Goal: Transaction & Acquisition: Purchase product/service

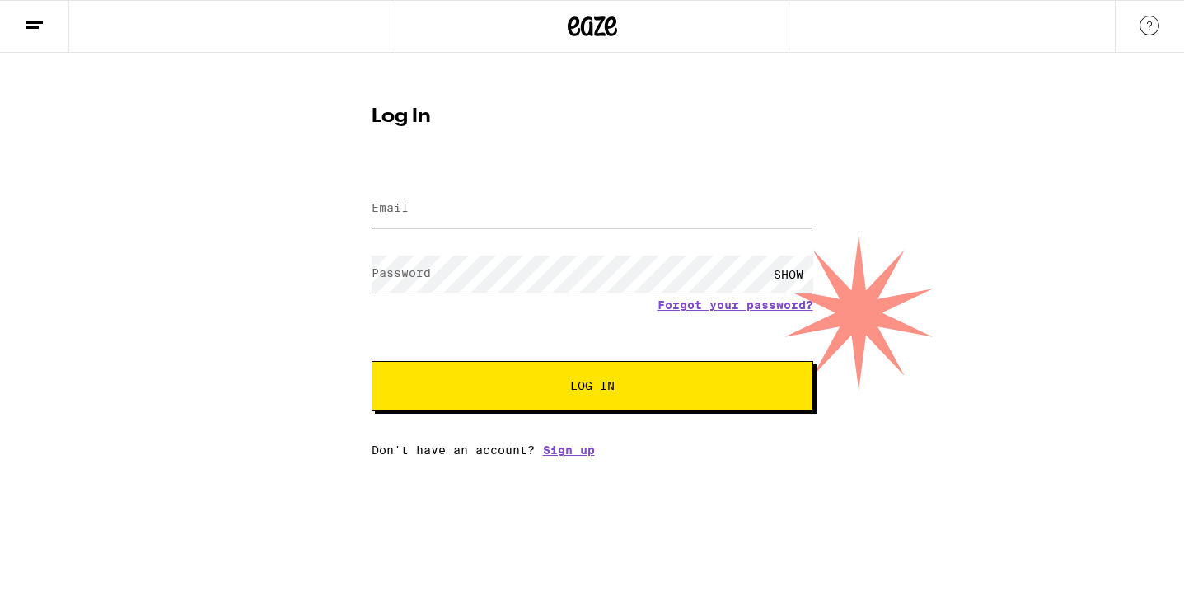
type input "[EMAIL_ADDRESS][DOMAIN_NAME]"
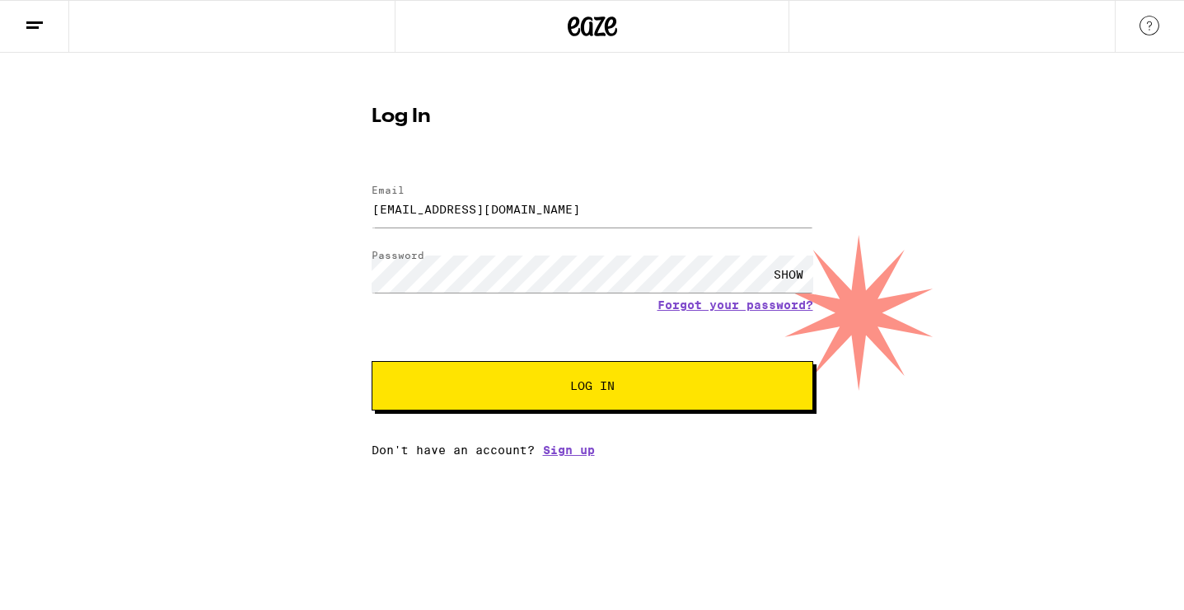
click at [649, 382] on span "Log In" at bounding box center [592, 386] width 308 height 12
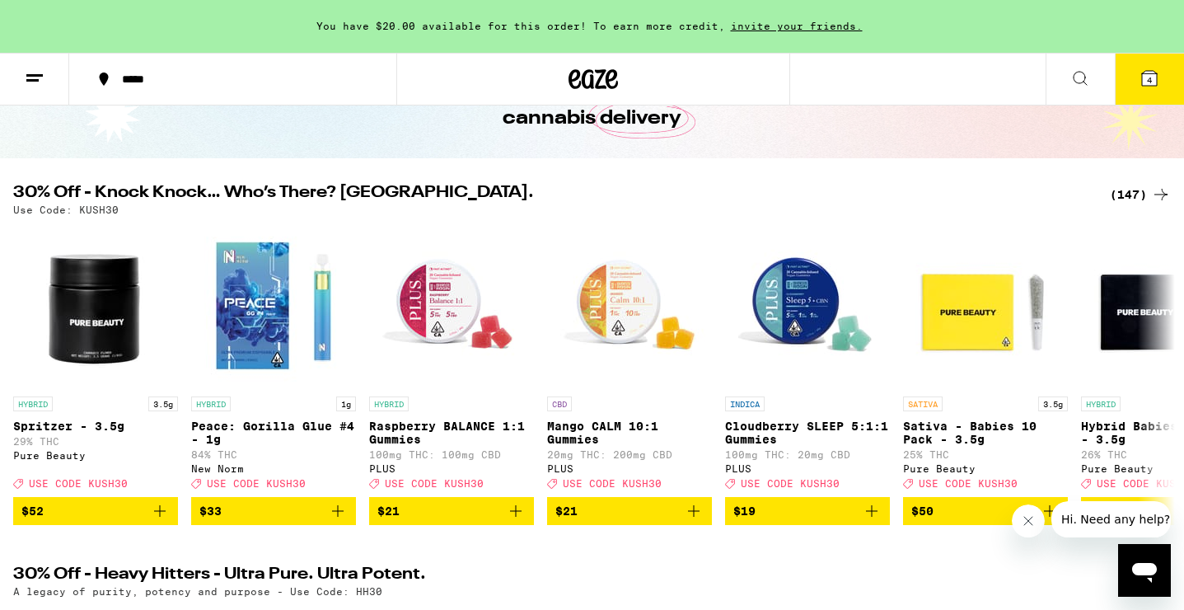
scroll to position [127, 0]
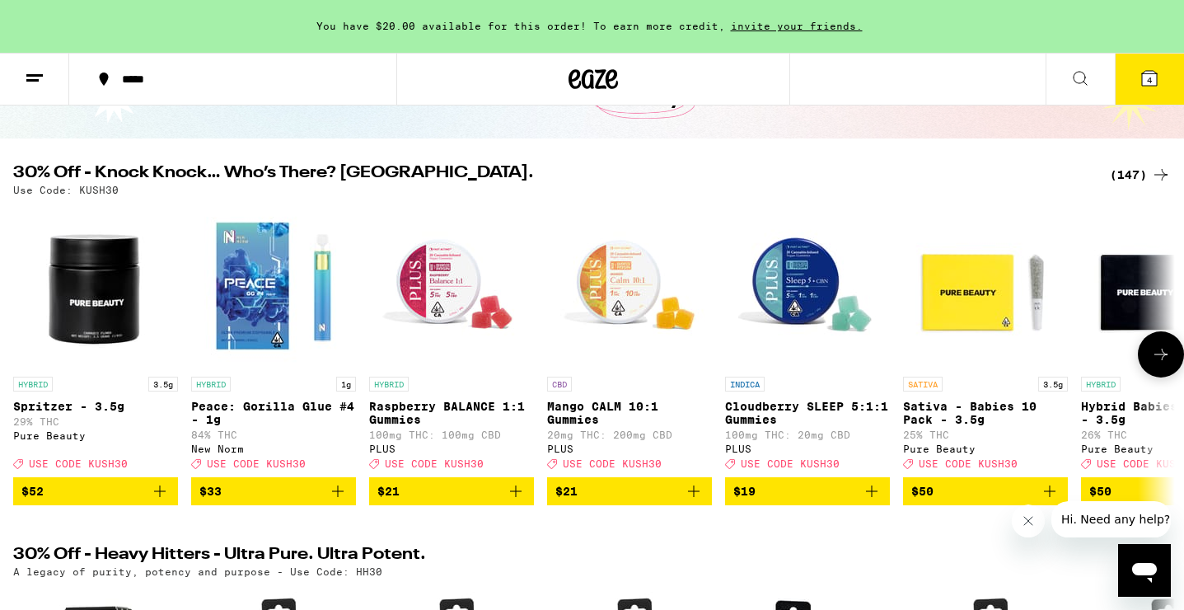
click at [1160, 362] on icon at bounding box center [1161, 354] width 20 height 20
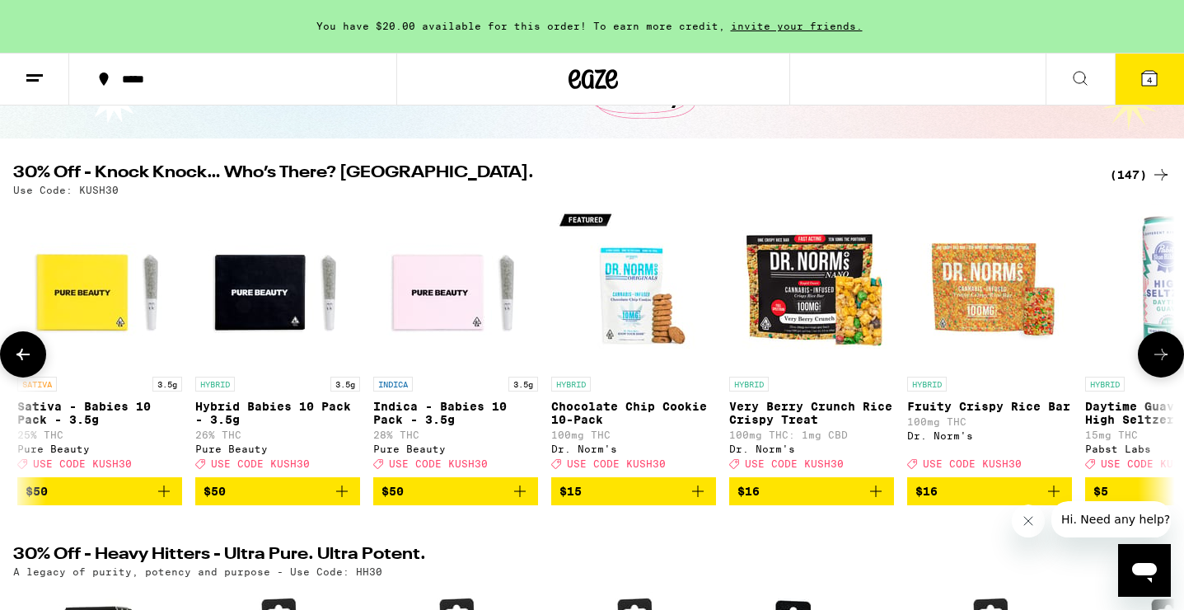
scroll to position [0, 978]
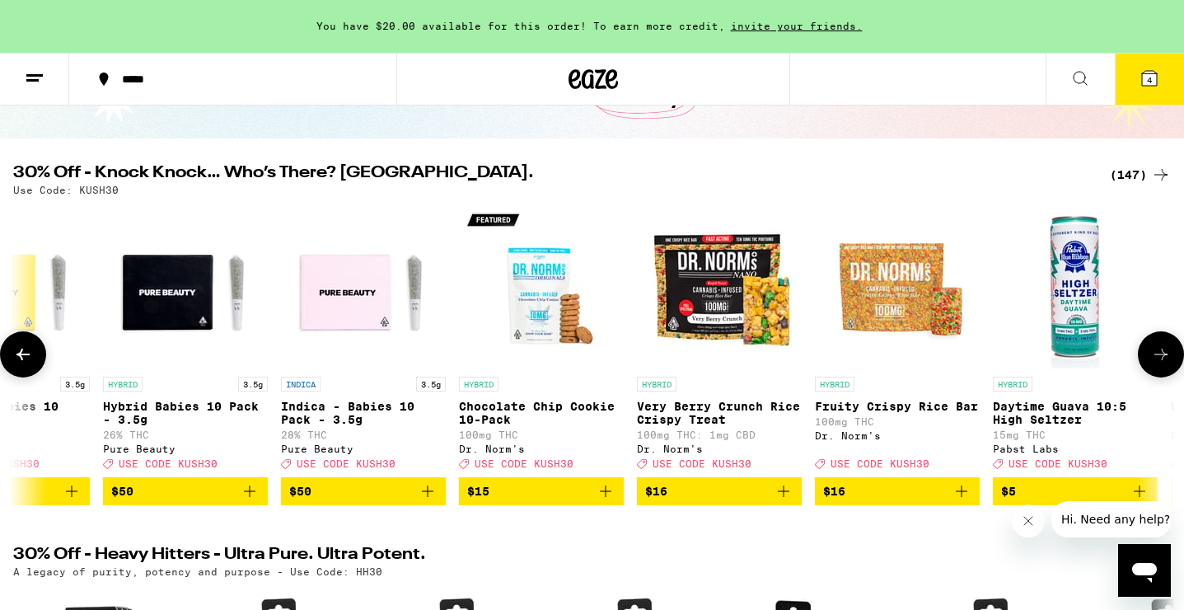
click at [1160, 362] on icon at bounding box center [1161, 354] width 20 height 20
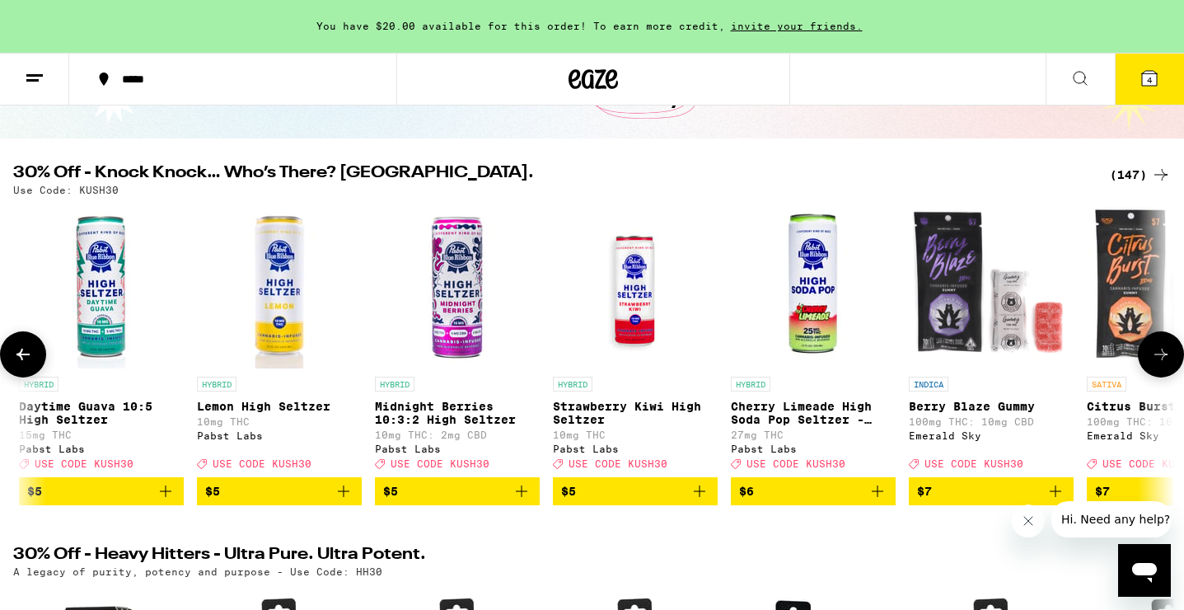
scroll to position [0, 1956]
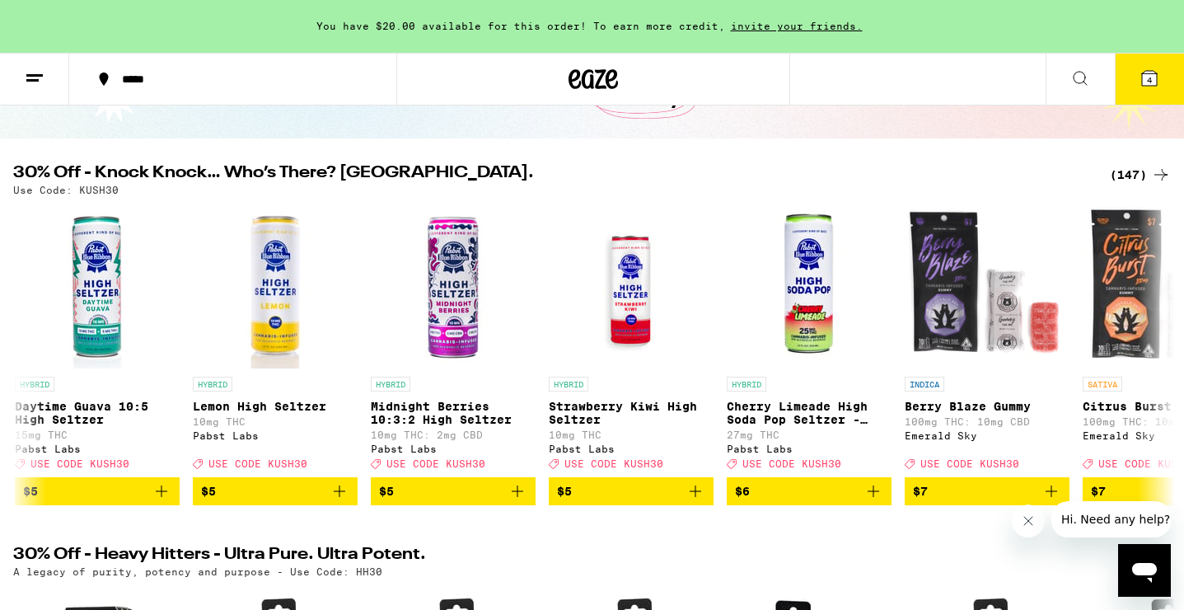
click at [1132, 182] on div "(147)" at bounding box center [1140, 175] width 61 height 20
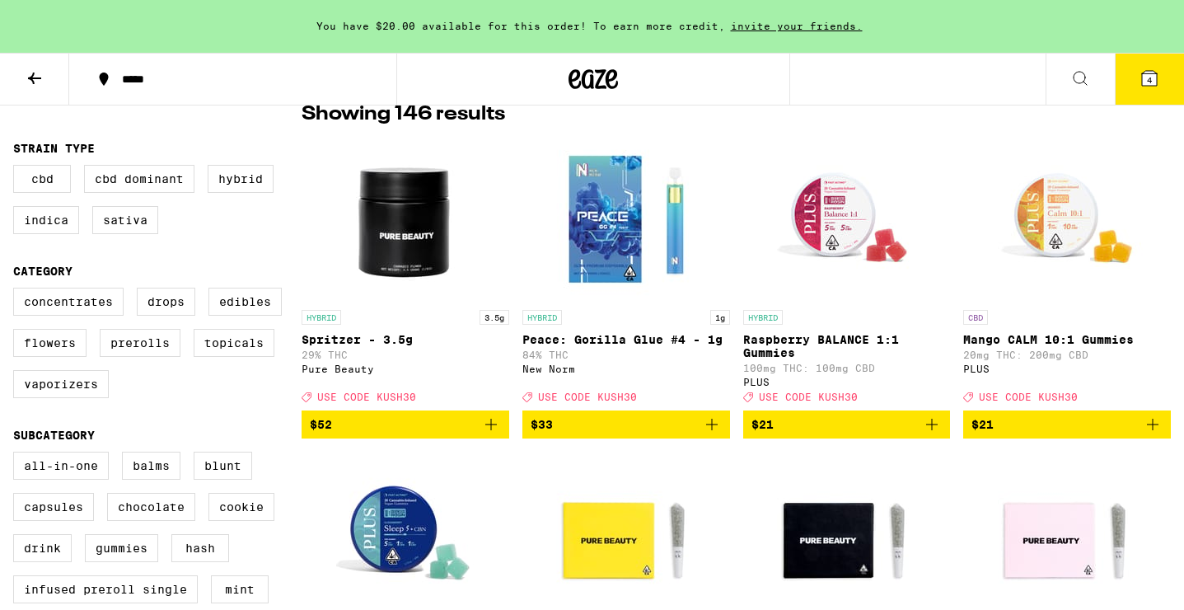
scroll to position [140, 0]
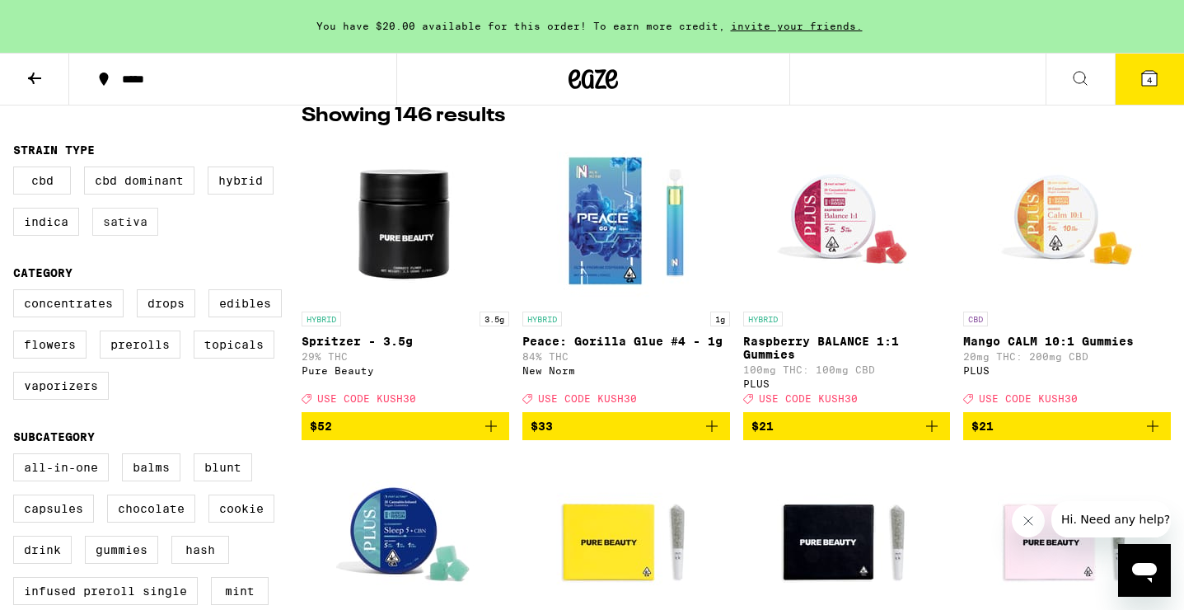
click at [122, 230] on label "Sativa" at bounding box center [125, 222] width 66 height 28
click at [17, 170] on input "Sativa" at bounding box center [16, 169] width 1 height 1
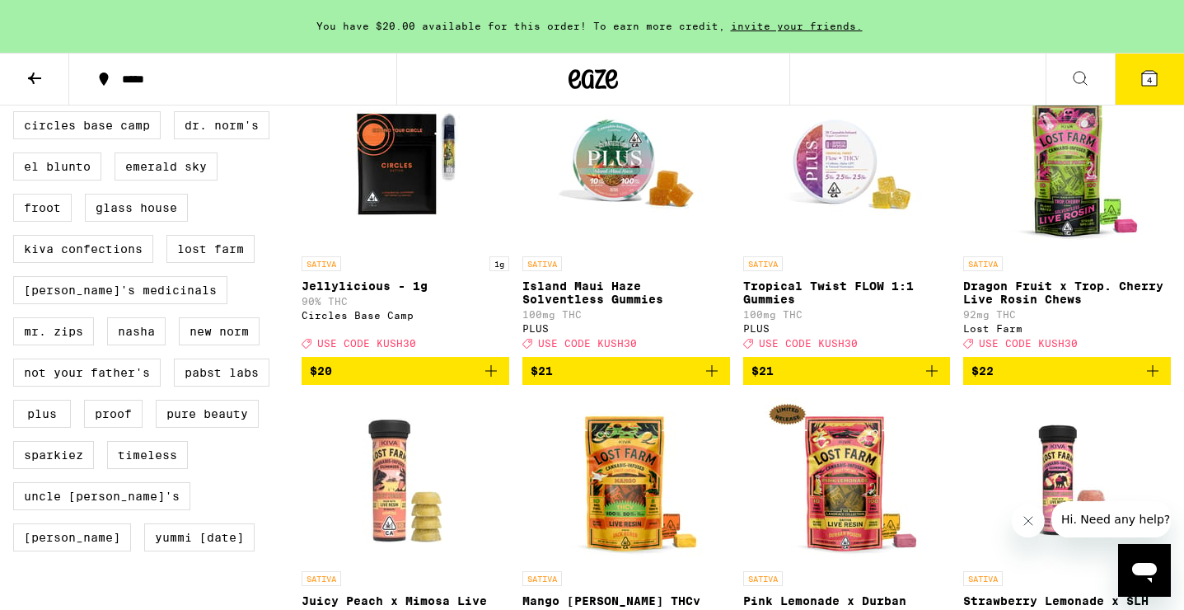
scroll to position [1197, 0]
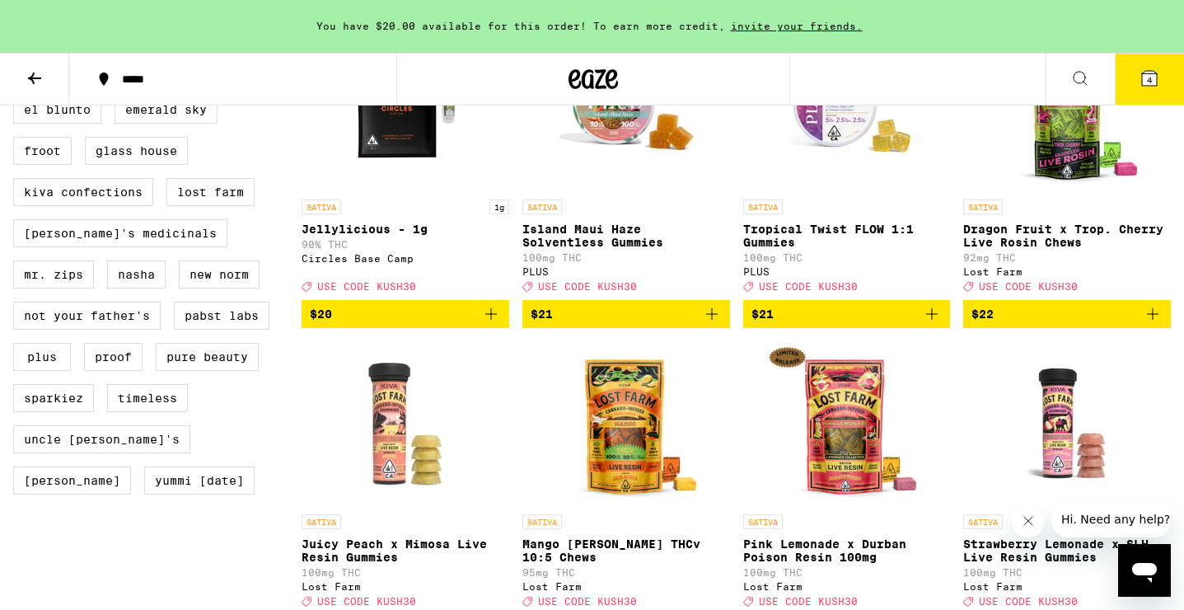
click at [1147, 324] on icon "Add to bag" at bounding box center [1153, 314] width 20 height 20
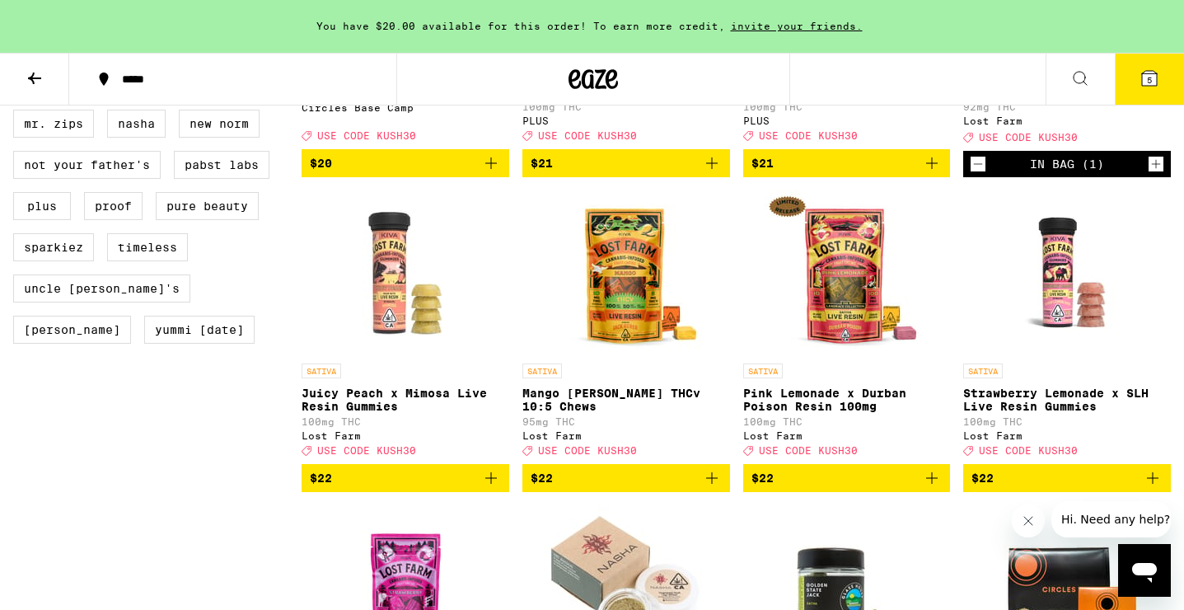
scroll to position [1354, 0]
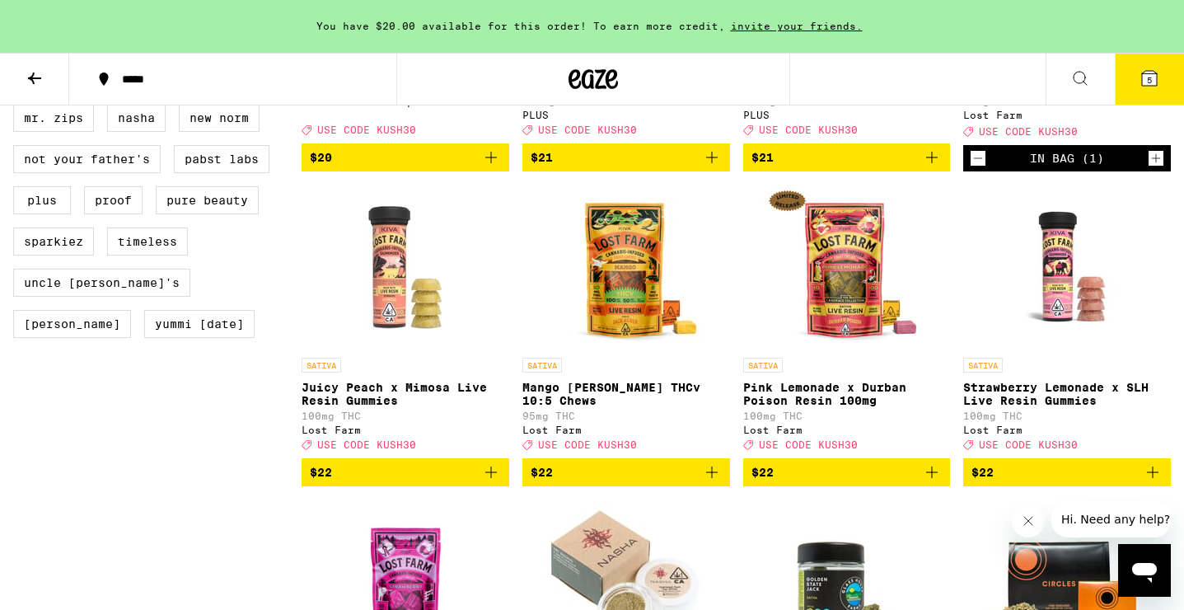
click at [979, 168] on icon "Decrement" at bounding box center [978, 158] width 15 height 20
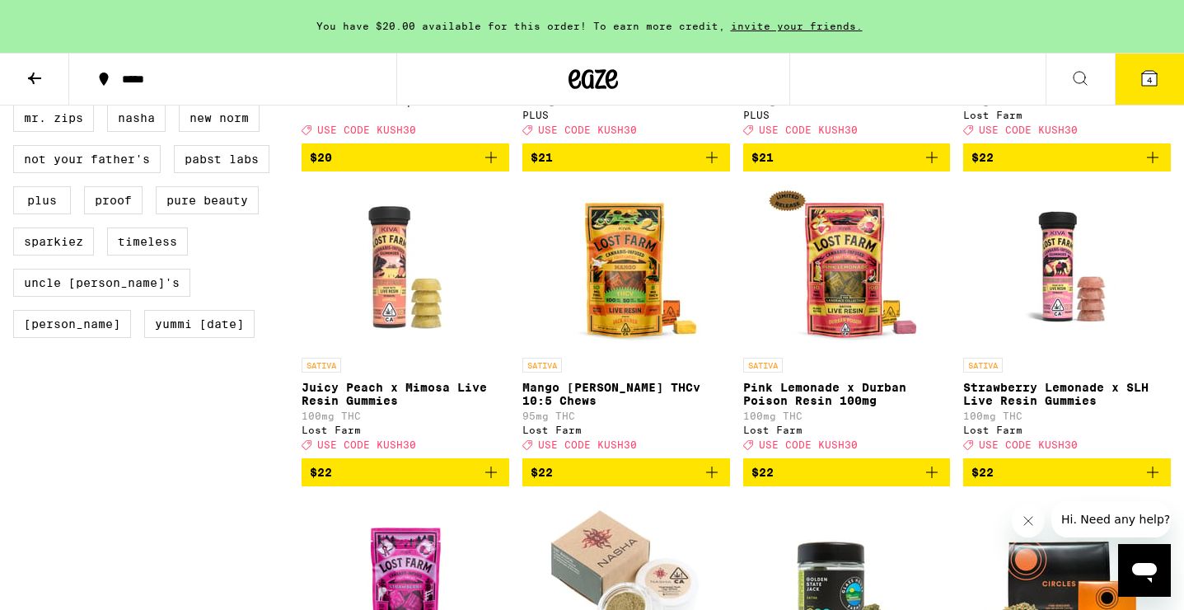
click at [717, 482] on icon "Add to bag" at bounding box center [712, 472] width 20 height 20
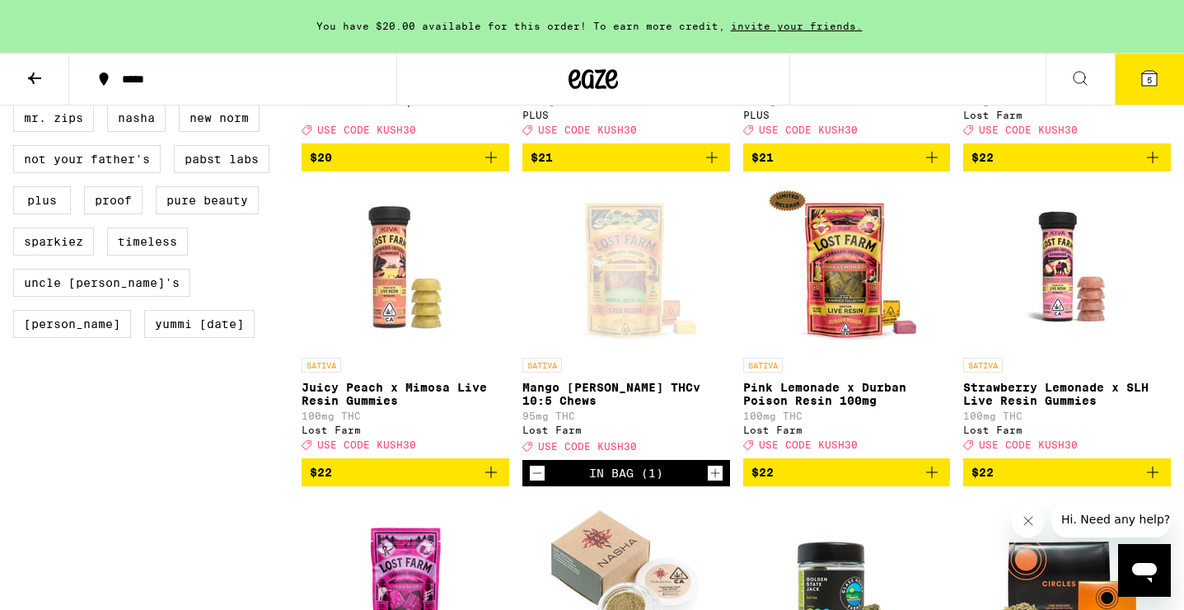
click at [625, 324] on div "Open page for Mango Jack Herer THCv 10:5 Chews from Lost Farm" at bounding box center [626, 267] width 165 height 165
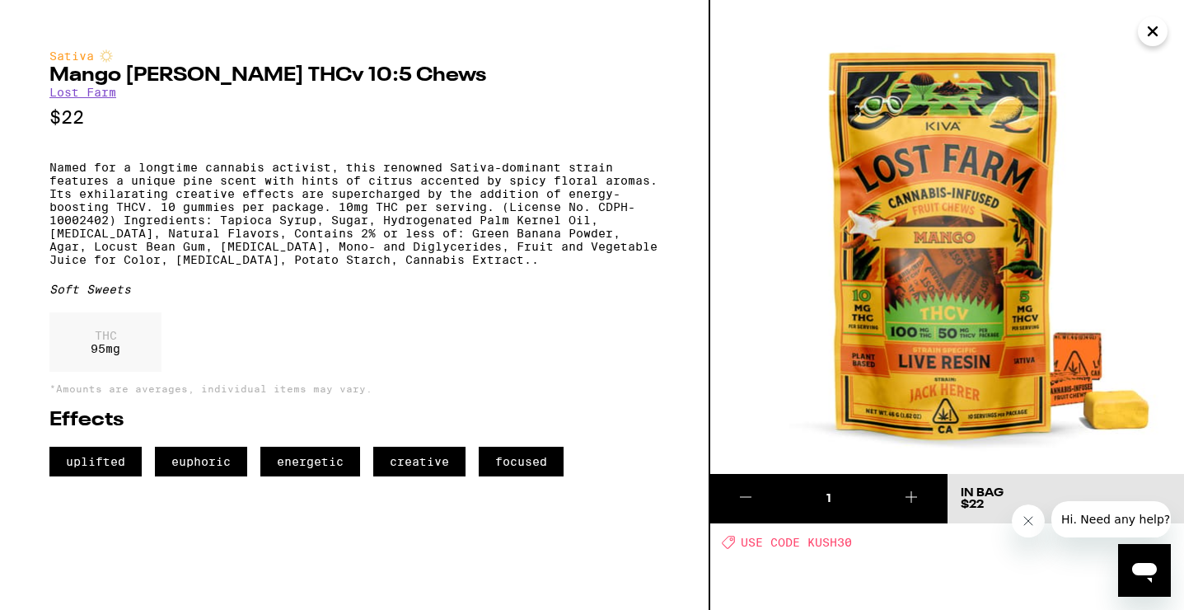
click at [1155, 40] on icon "Close" at bounding box center [1153, 31] width 20 height 25
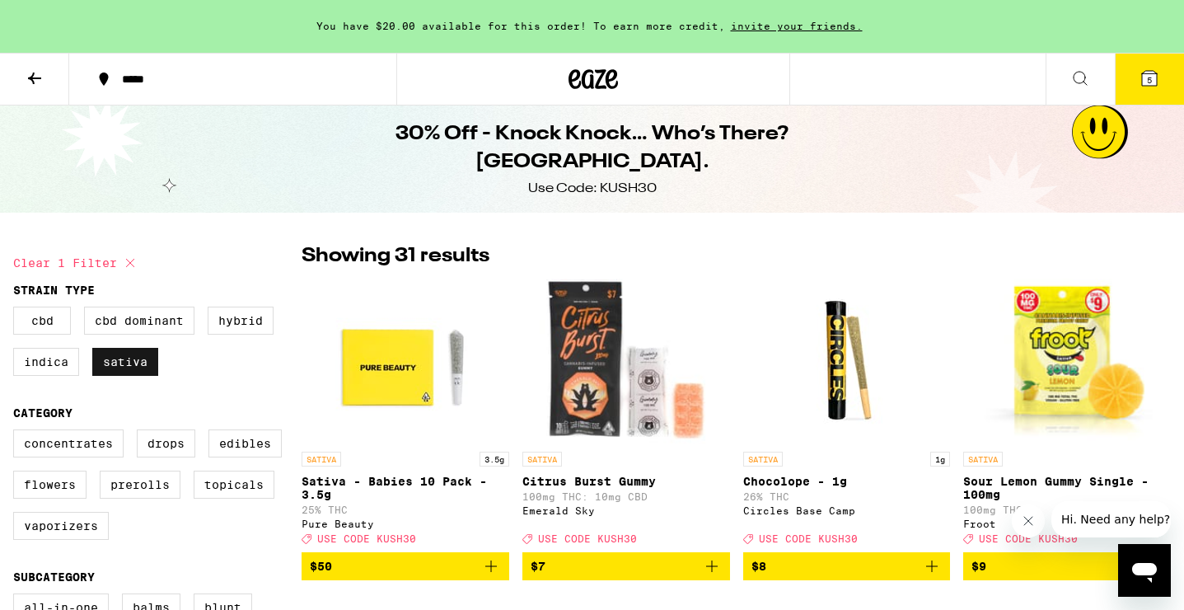
click at [141, 375] on label "Sativa" at bounding box center [125, 362] width 66 height 28
click at [17, 310] on input "Sativa" at bounding box center [16, 309] width 1 height 1
checkbox input "false"
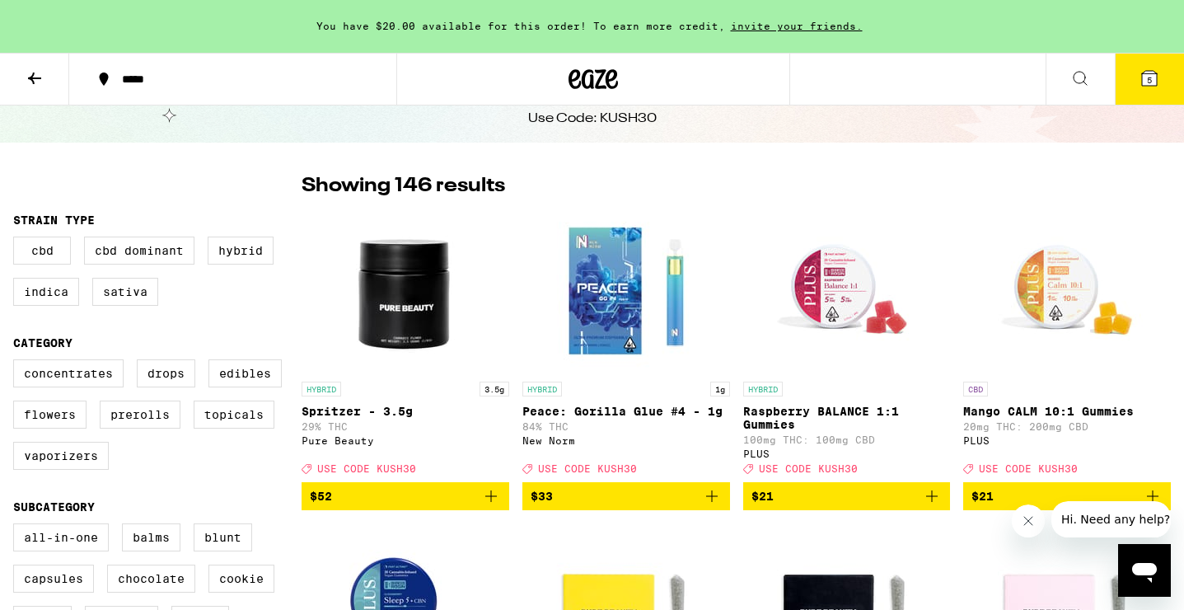
scroll to position [101, 0]
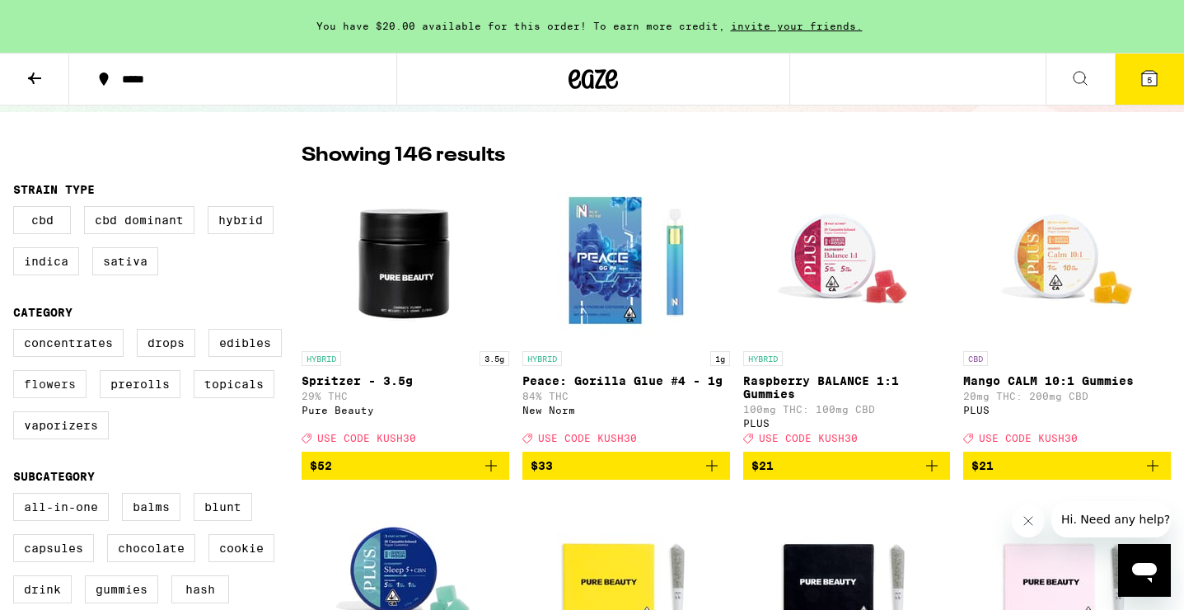
click at [29, 395] on label "Flowers" at bounding box center [49, 384] width 73 height 28
click at [17, 332] on input "Flowers" at bounding box center [16, 331] width 1 height 1
checkbox input "true"
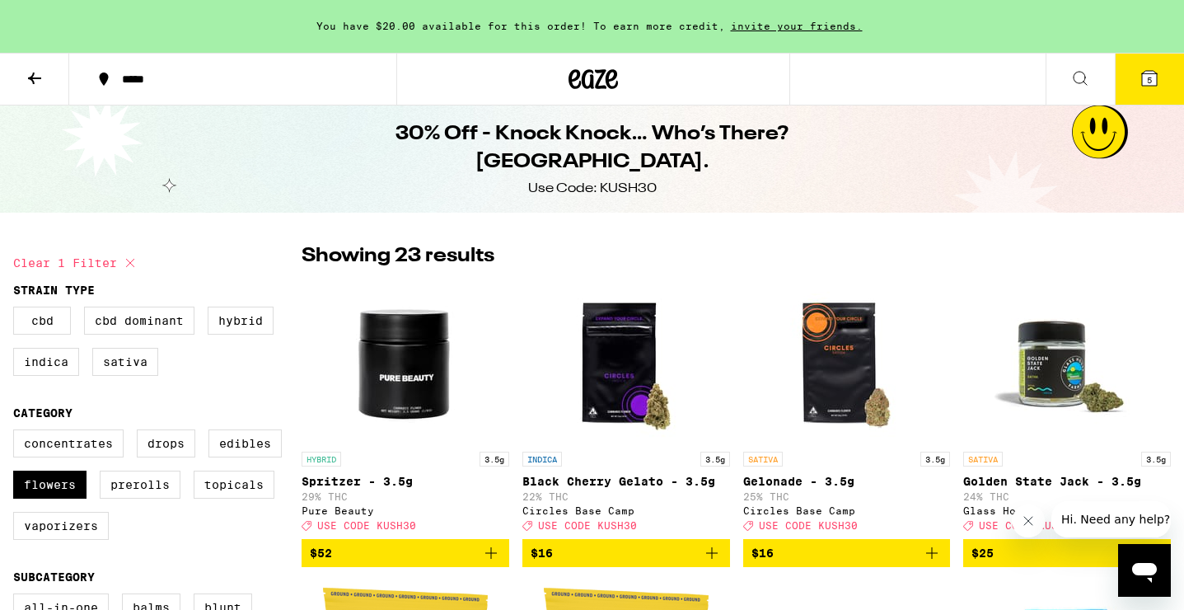
click at [41, 68] on icon at bounding box center [35, 78] width 20 height 20
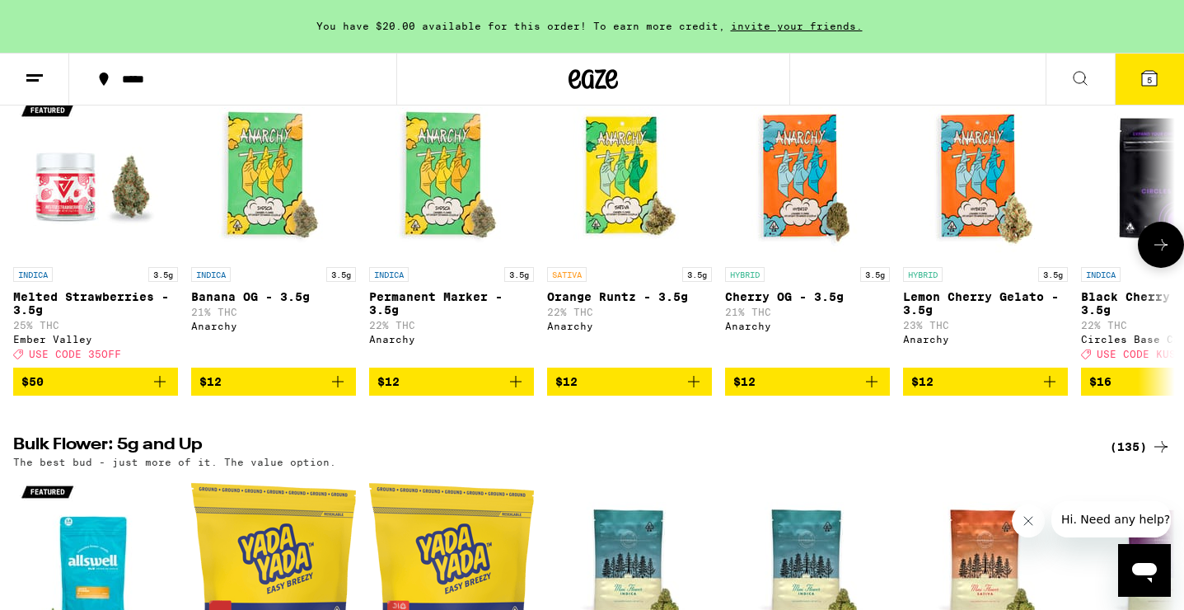
scroll to position [1780, 0]
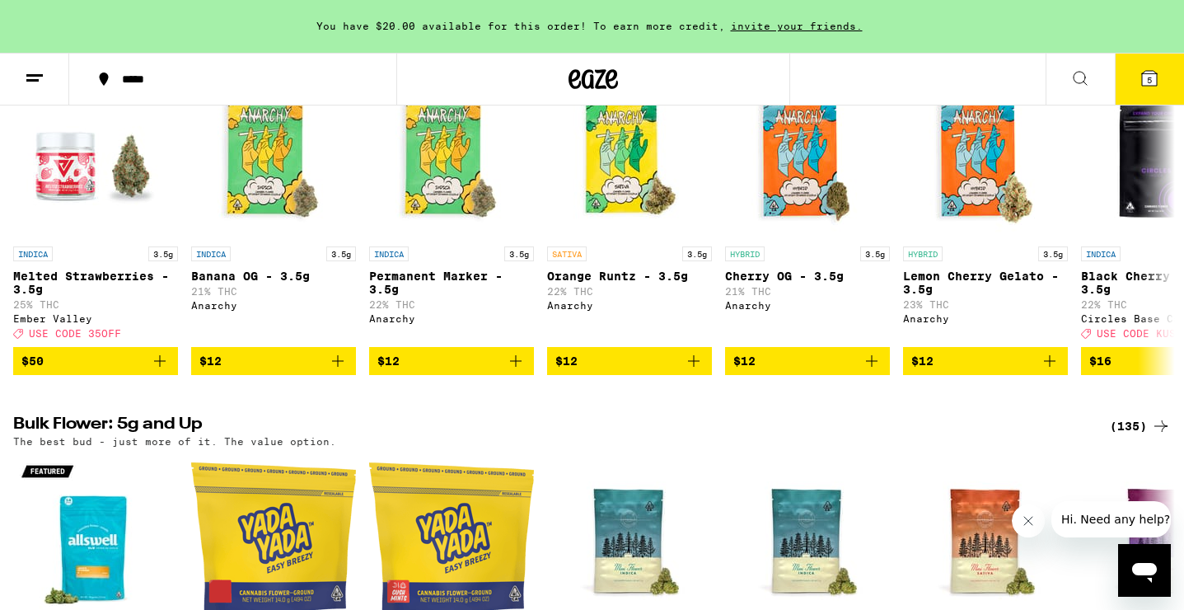
click at [1069, 63] on button at bounding box center [1080, 80] width 69 height 52
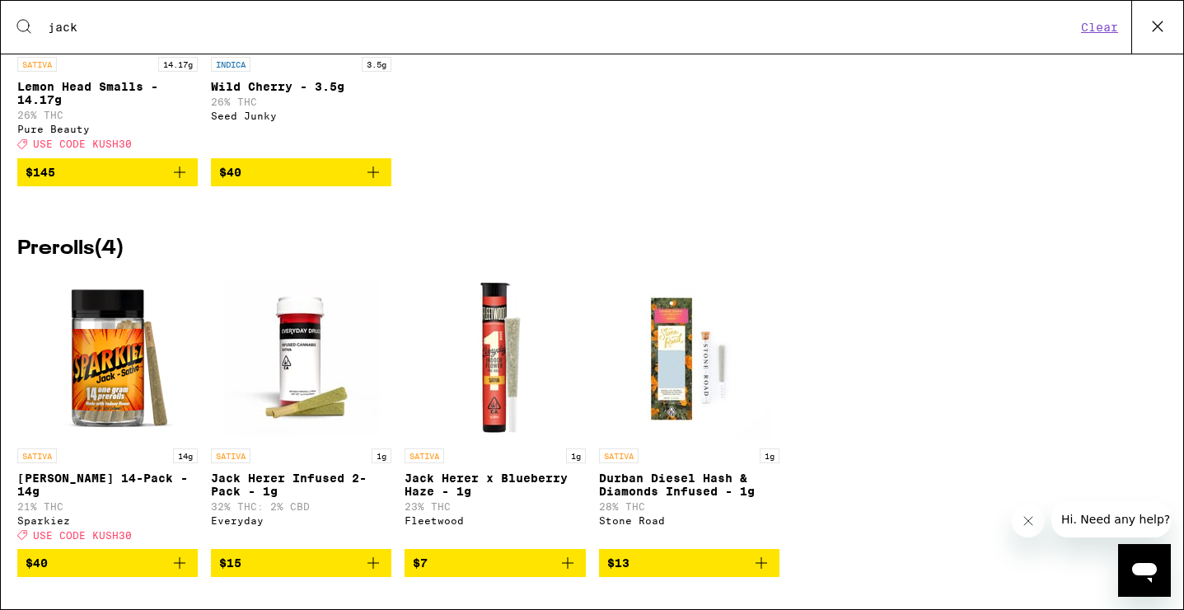
scroll to position [553, 0]
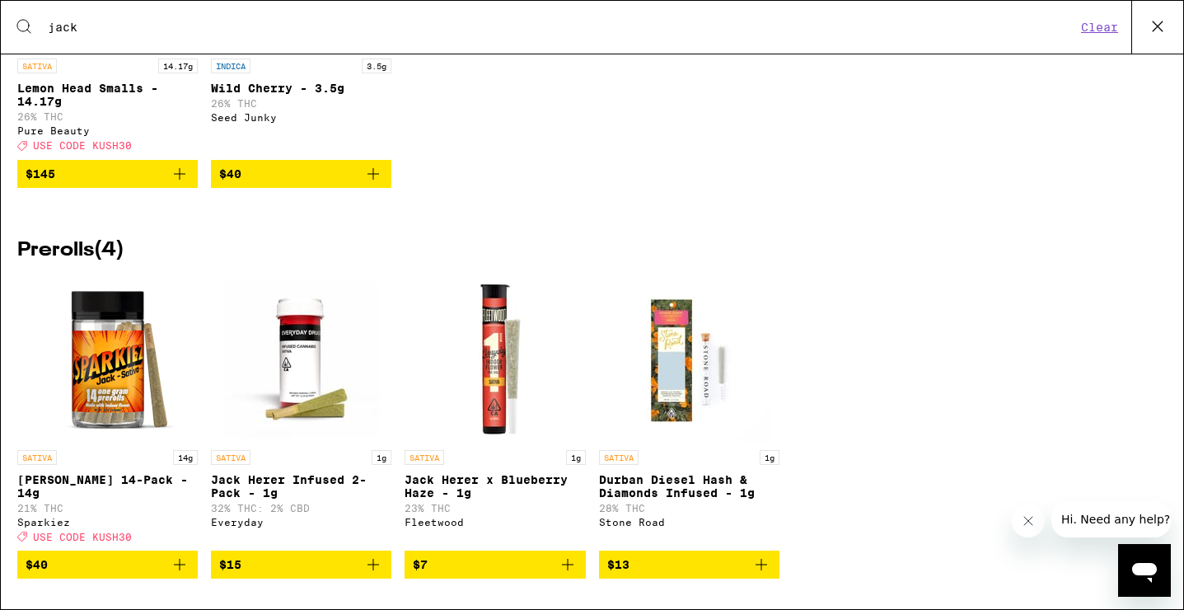
type input "jack"
click at [58, 401] on img "Open page for Jack 14-Pack - 14g from Sparkiez" at bounding box center [108, 359] width 165 height 165
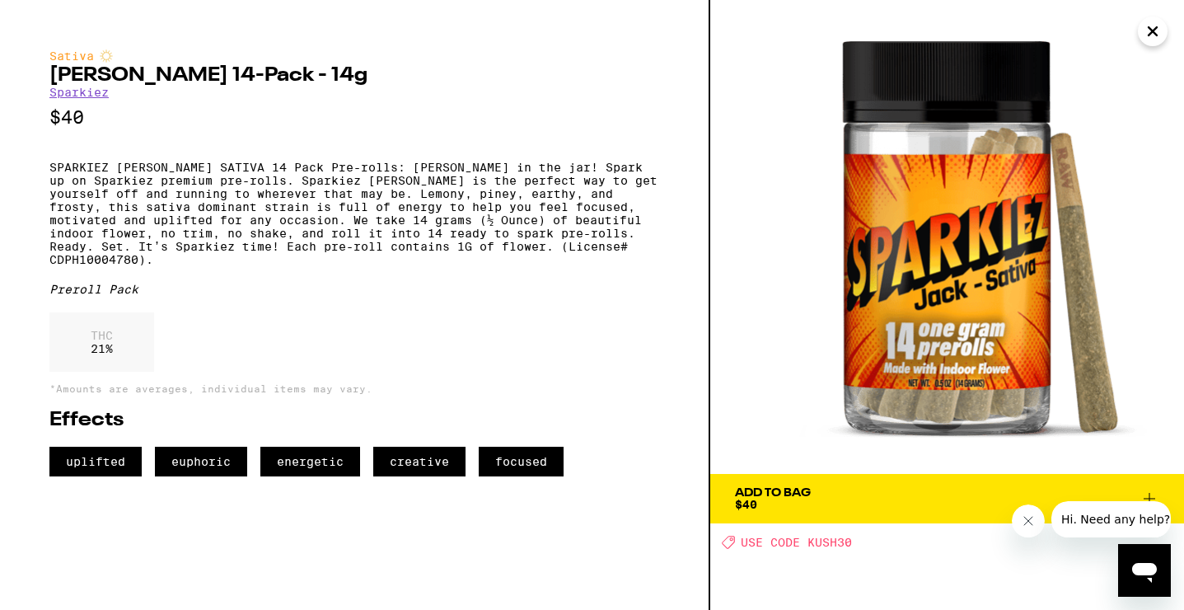
click at [670, 208] on div "Sativa Jack 14-Pack - 14g Sparkiez $40 SPARKIEZ JACK SATIVA 14 Pack Pre-rolls: …" at bounding box center [355, 305] width 710 height 610
click at [1145, 30] on icon "Close" at bounding box center [1153, 31] width 20 height 25
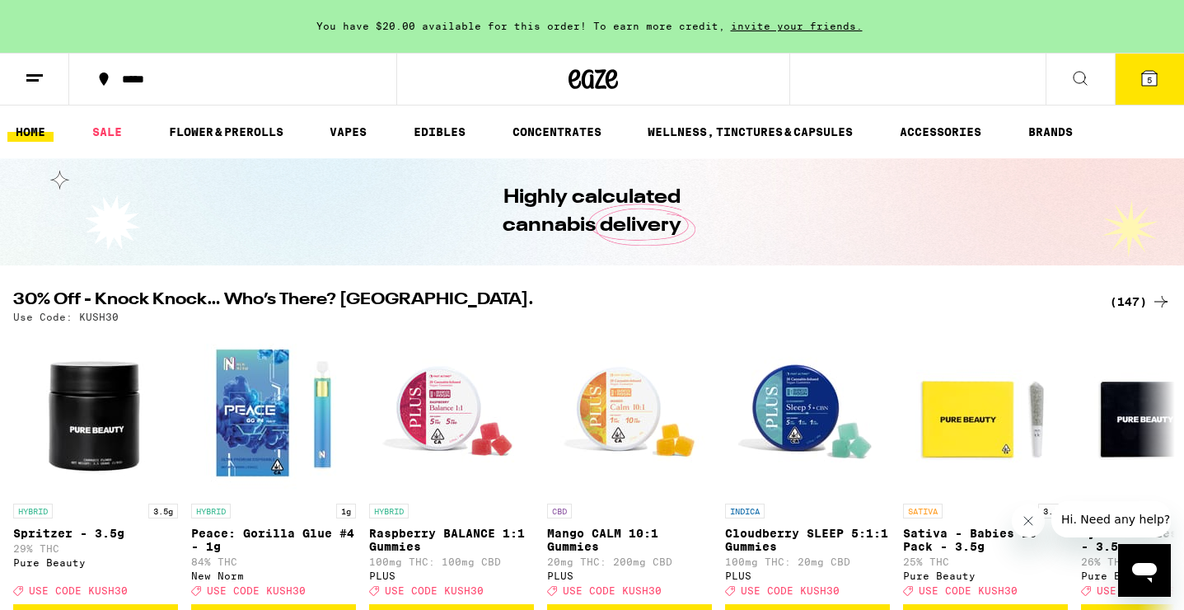
click at [1052, 81] on button at bounding box center [1080, 80] width 69 height 52
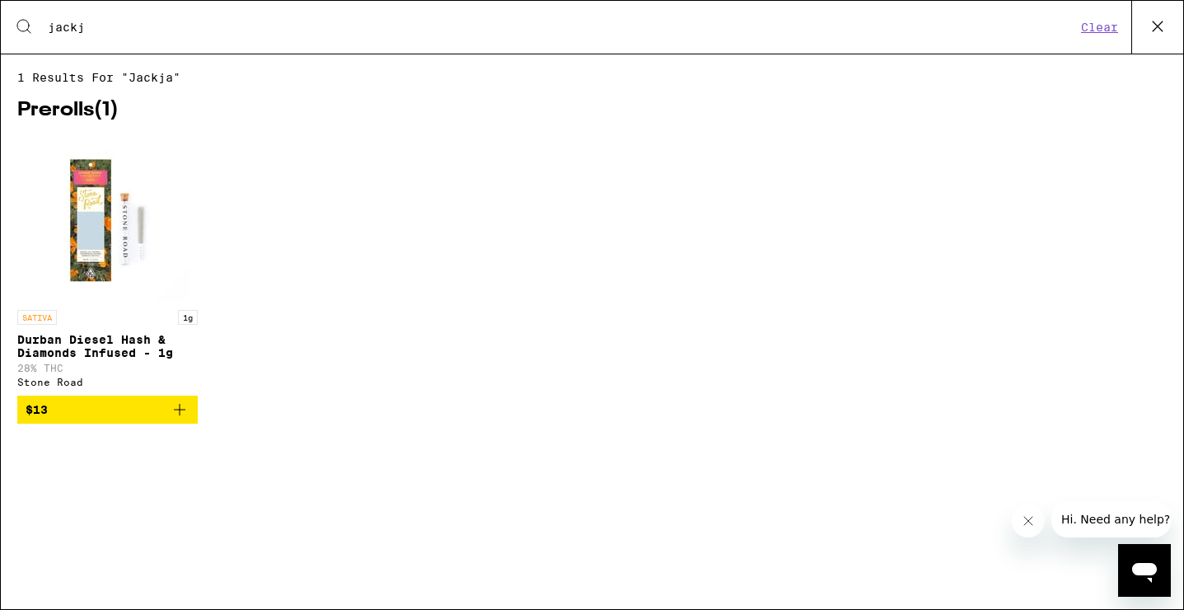
type input "jack"
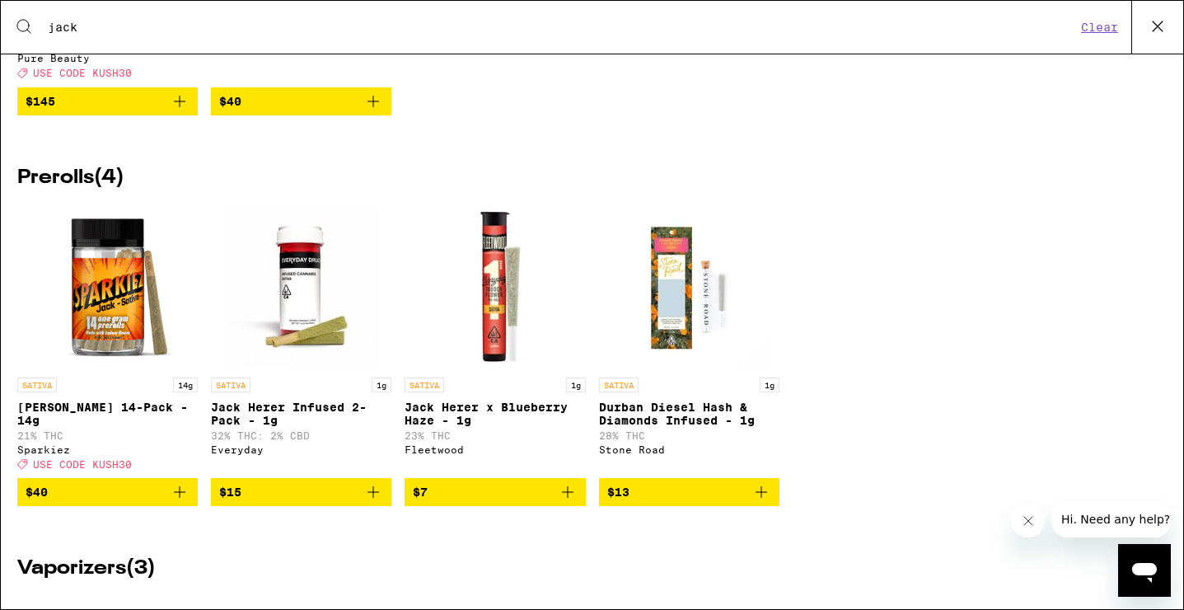
scroll to position [625, 0]
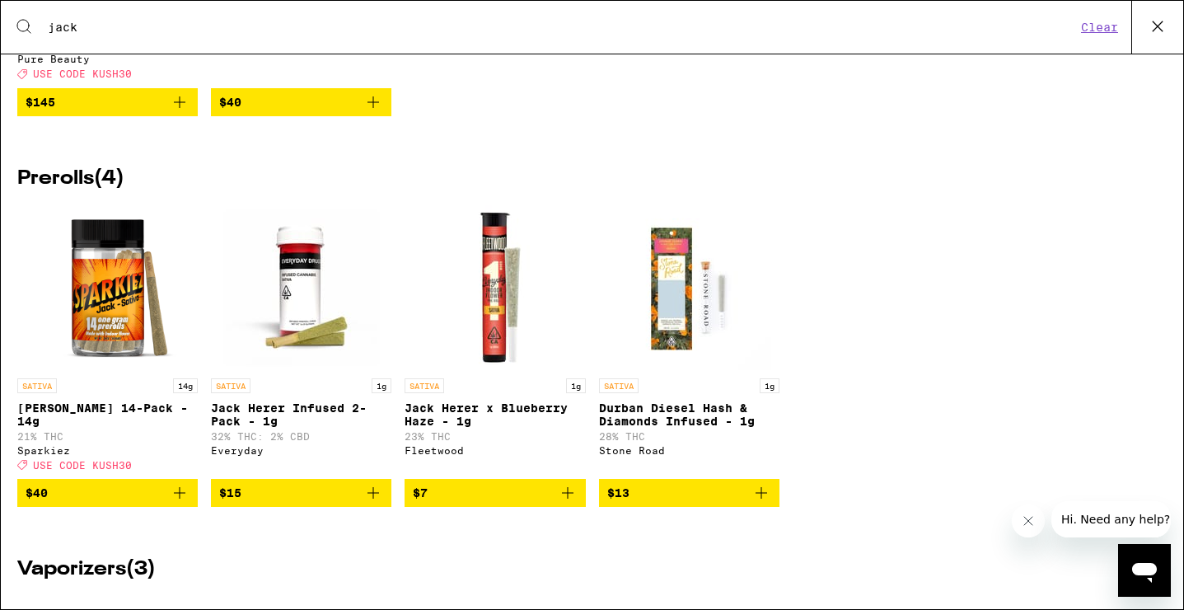
click at [182, 498] on icon "Add to bag" at bounding box center [180, 493] width 12 height 12
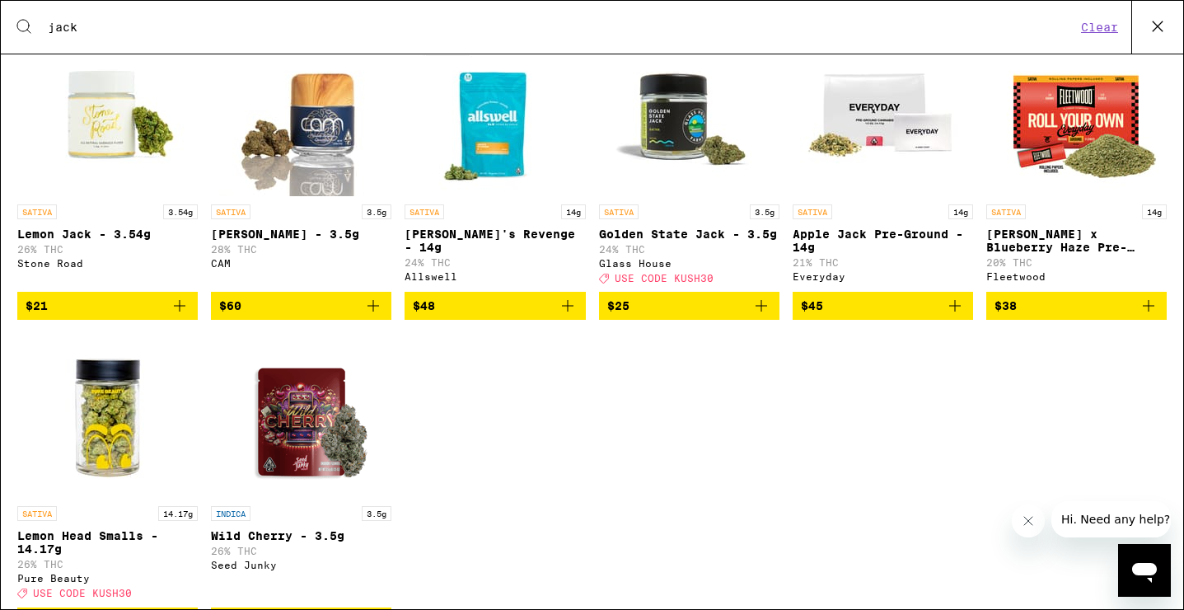
scroll to position [0, 0]
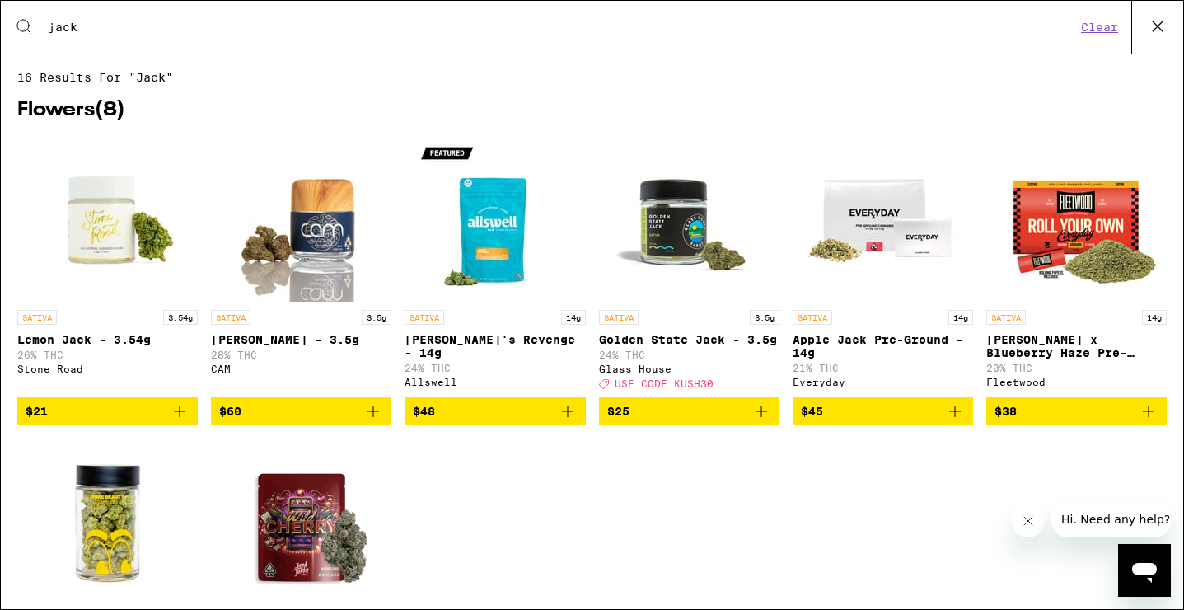
click at [1158, 40] on button at bounding box center [1157, 27] width 52 height 53
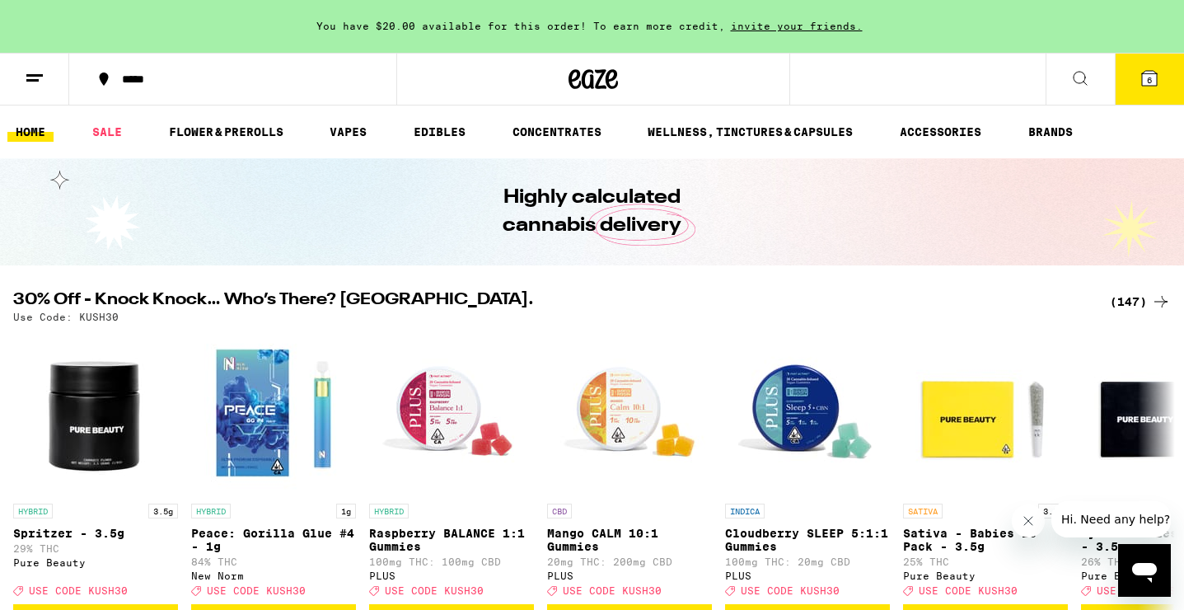
click at [1076, 75] on icon at bounding box center [1080, 78] width 20 height 20
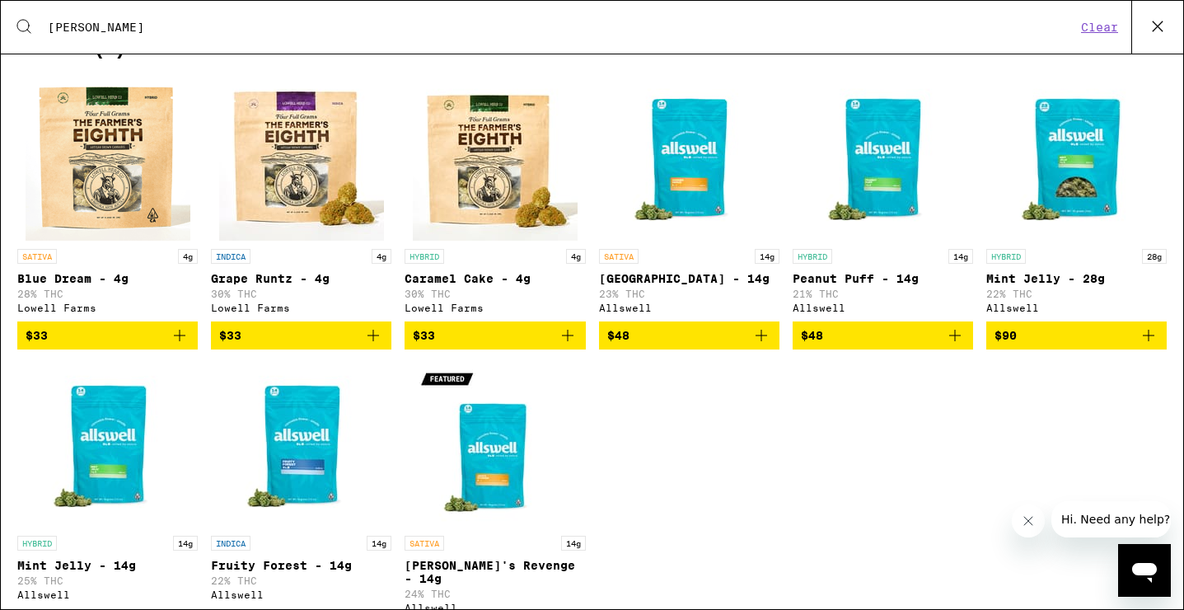
scroll to position [286, 0]
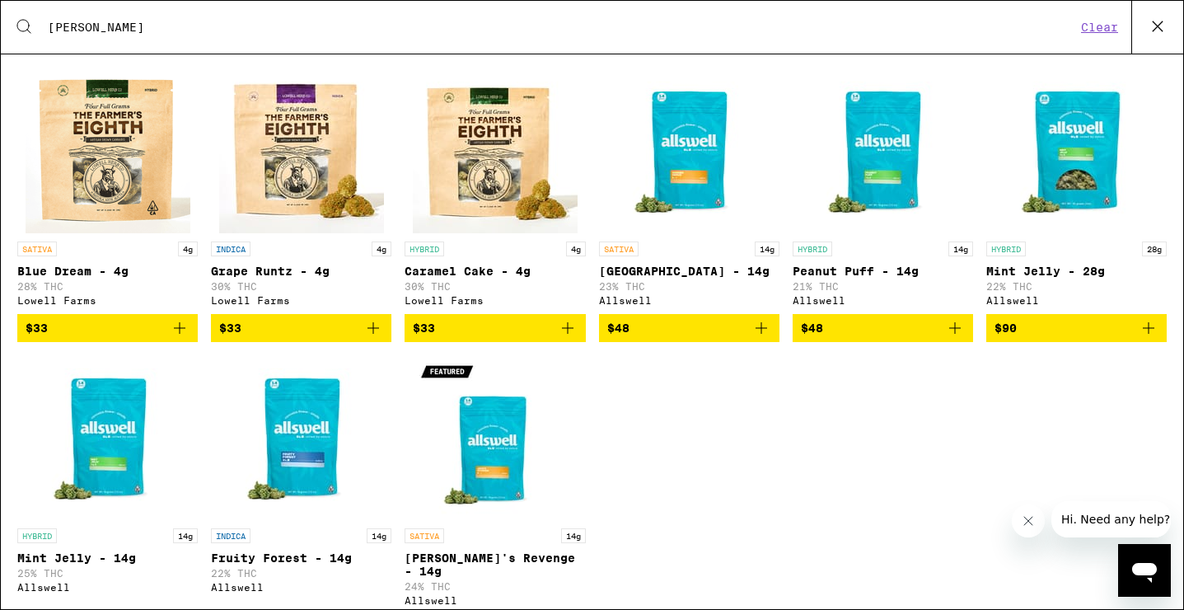
type input "[PERSON_NAME]"
click at [180, 338] on icon "Add to bag" at bounding box center [180, 328] width 20 height 20
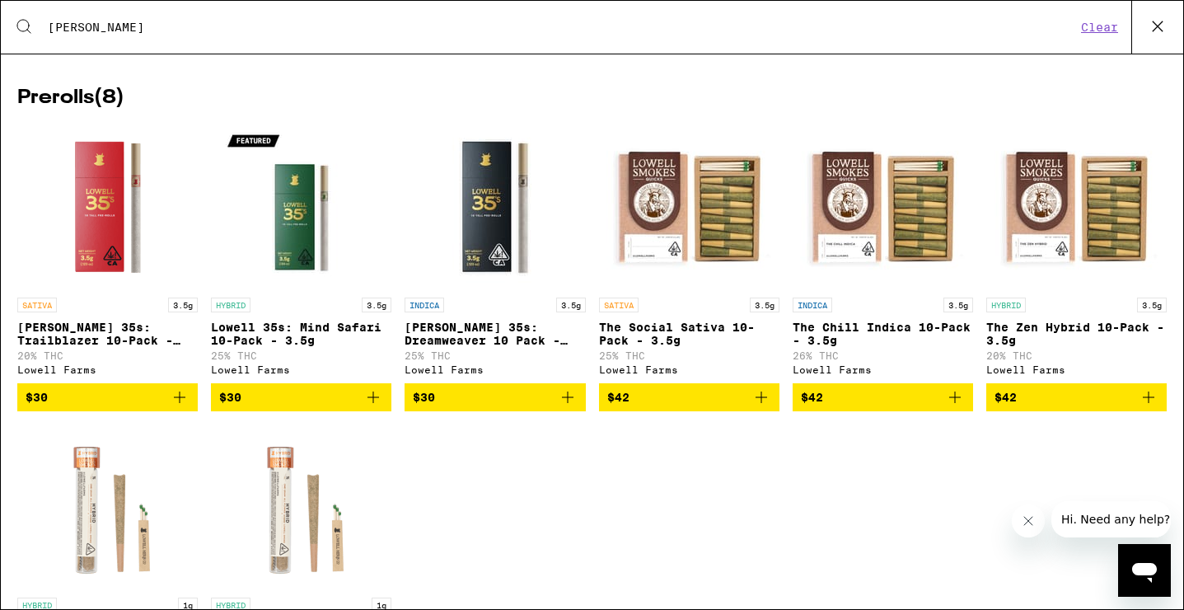
scroll to position [892, 0]
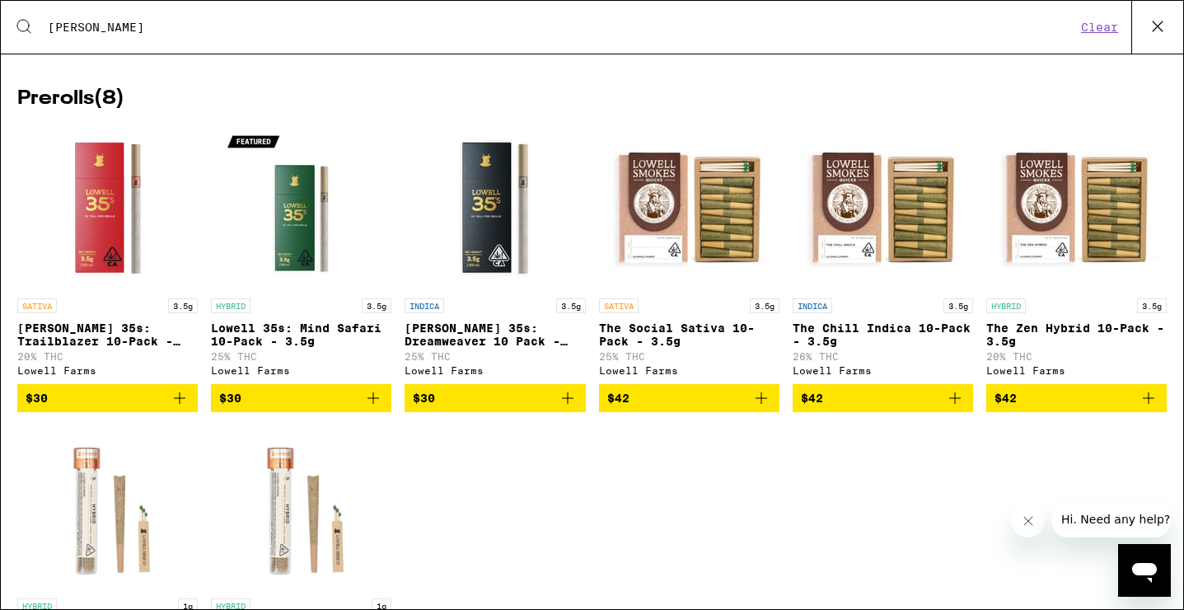
click at [769, 408] on icon "Add to bag" at bounding box center [761, 398] width 20 height 20
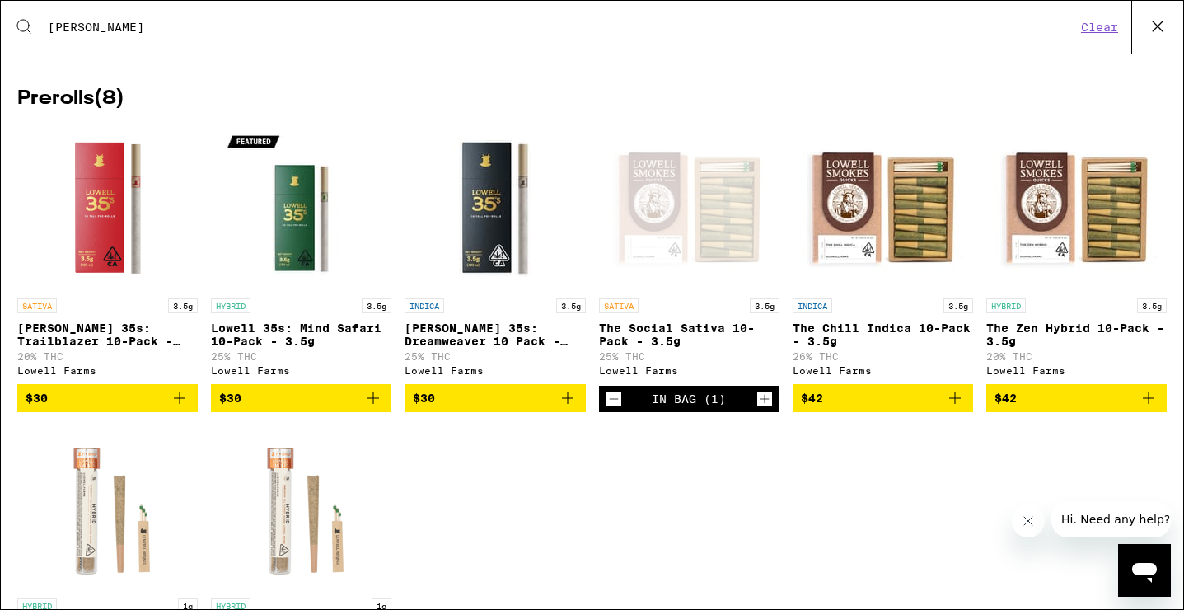
scroll to position [859, 0]
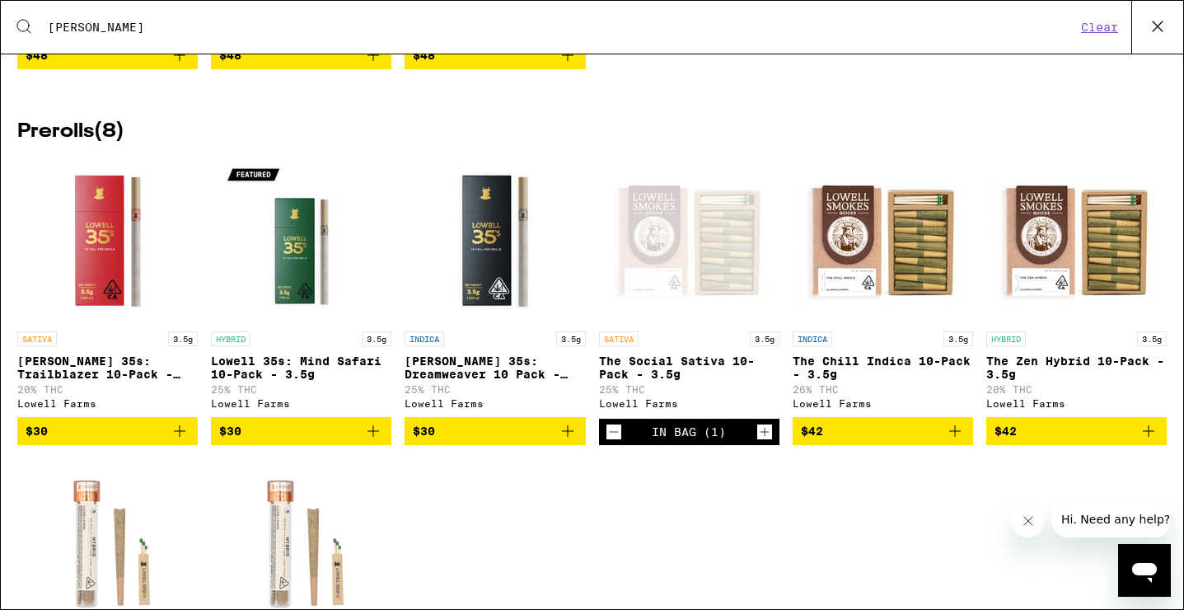
click at [183, 441] on icon "Add to bag" at bounding box center [180, 431] width 20 height 20
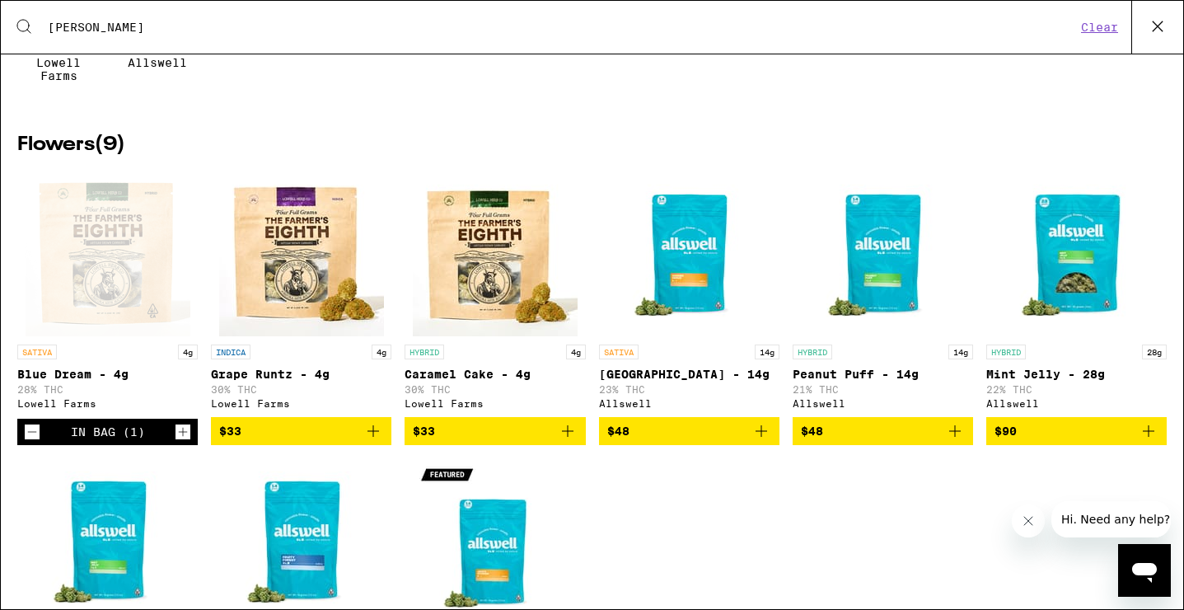
scroll to position [188, 0]
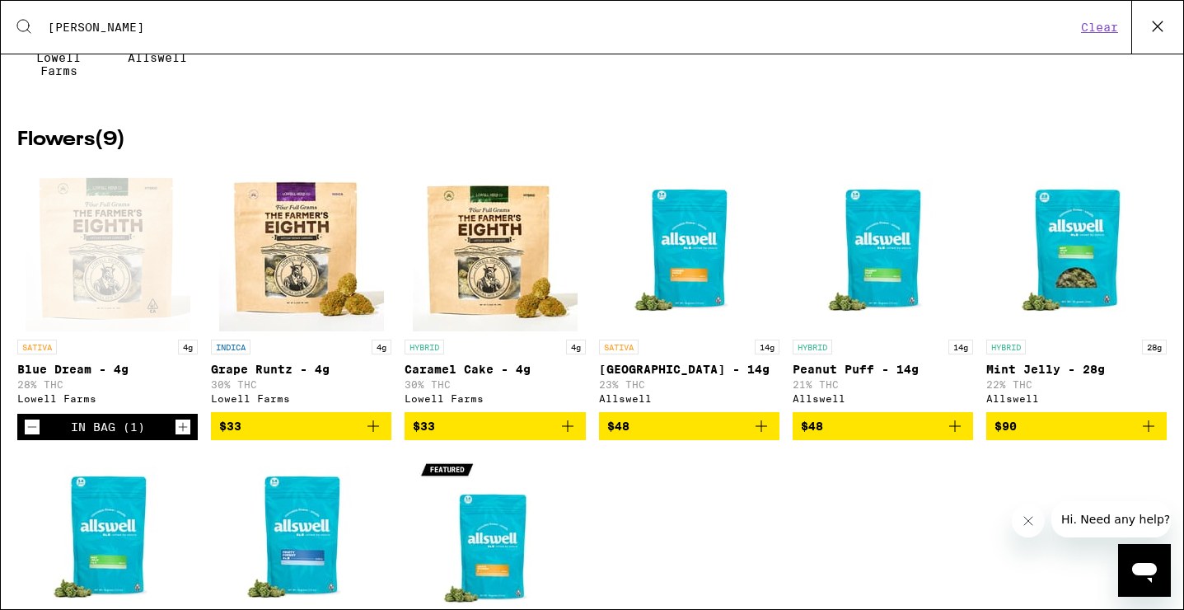
click at [375, 436] on icon "Add to bag" at bounding box center [373, 426] width 20 height 20
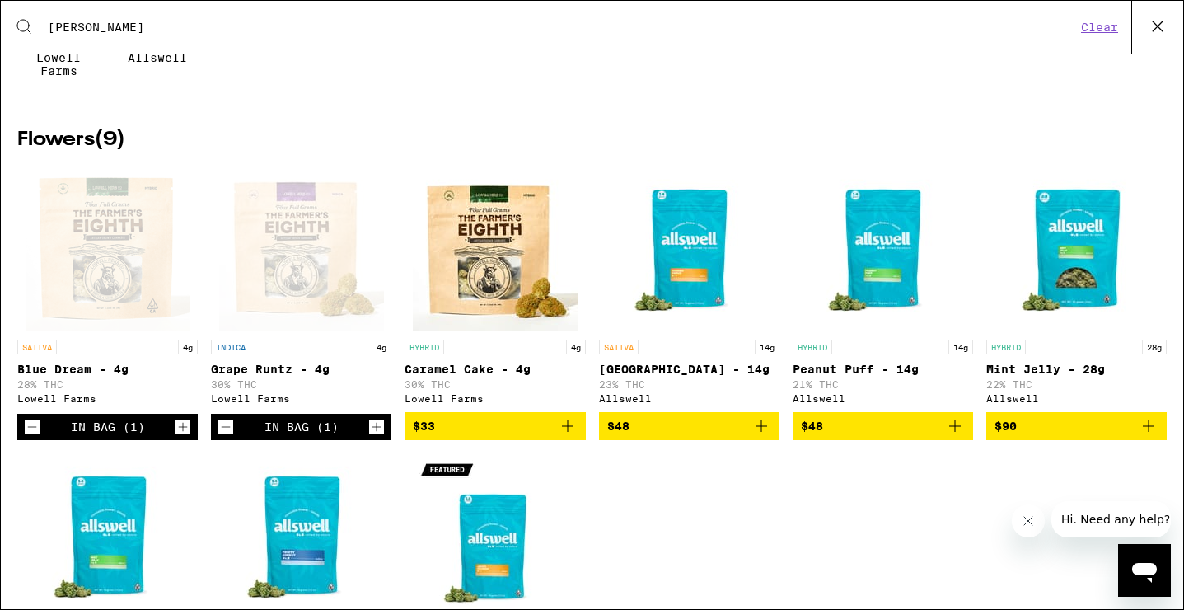
scroll to position [0, 0]
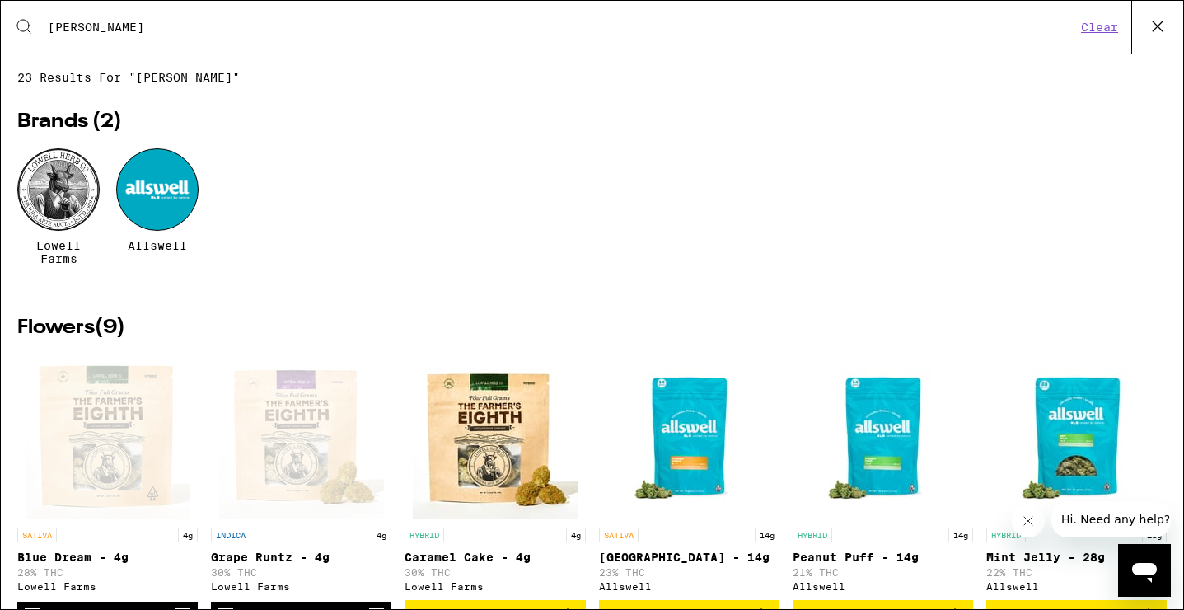
click at [1158, 39] on button at bounding box center [1157, 27] width 52 height 53
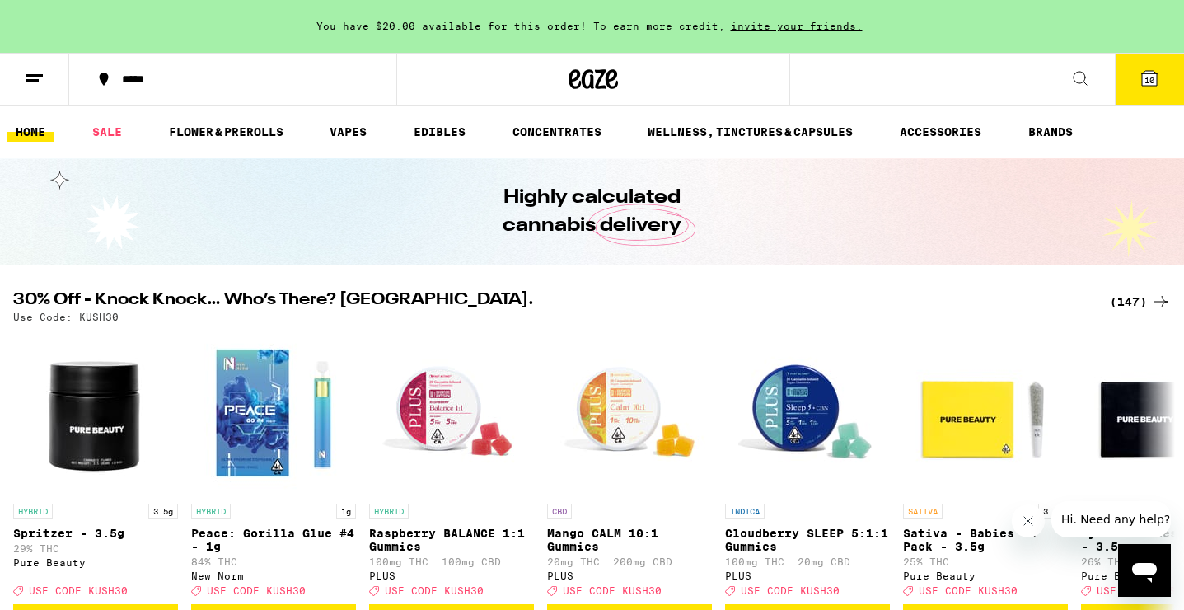
click at [1154, 63] on button "10" at bounding box center [1149, 79] width 69 height 51
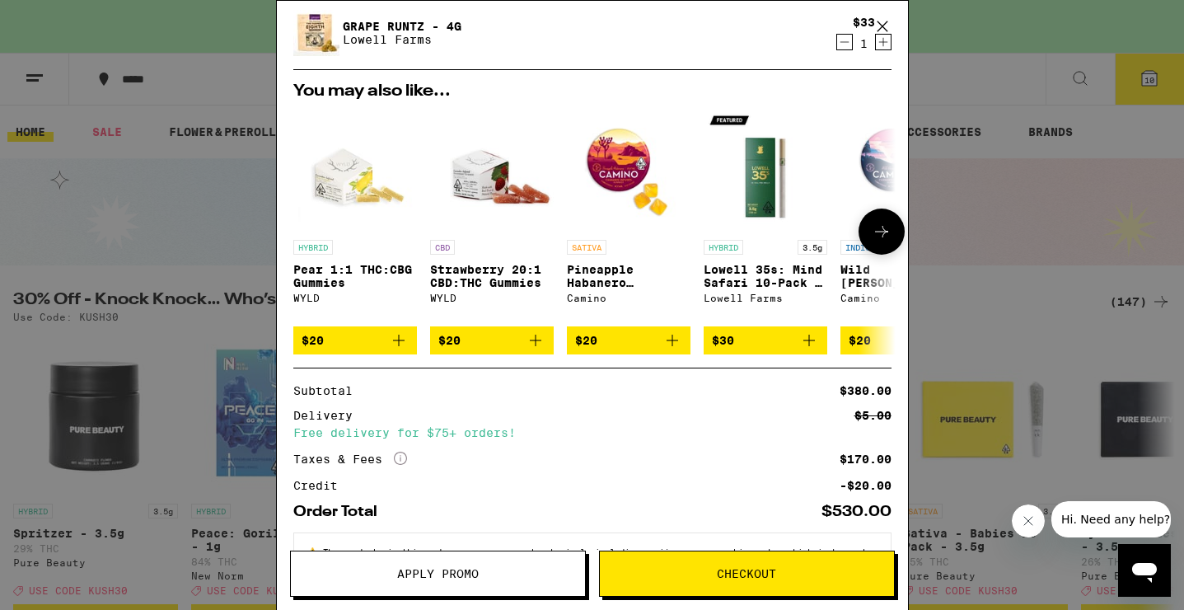
scroll to position [706, 0]
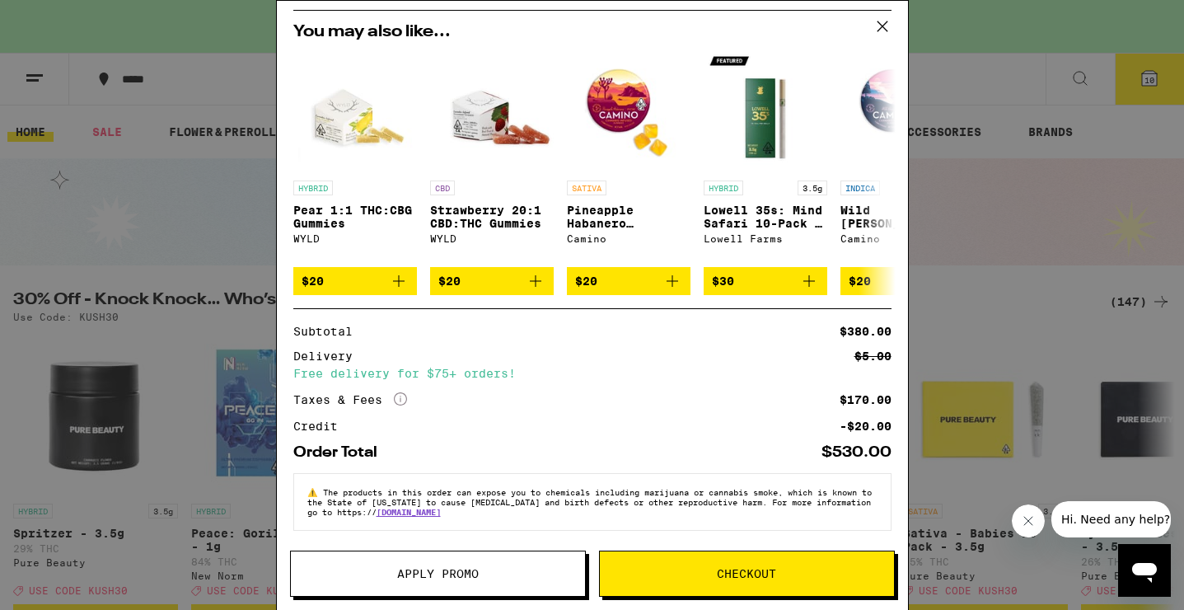
click at [409, 568] on span "Apply Promo" at bounding box center [438, 574] width 82 height 12
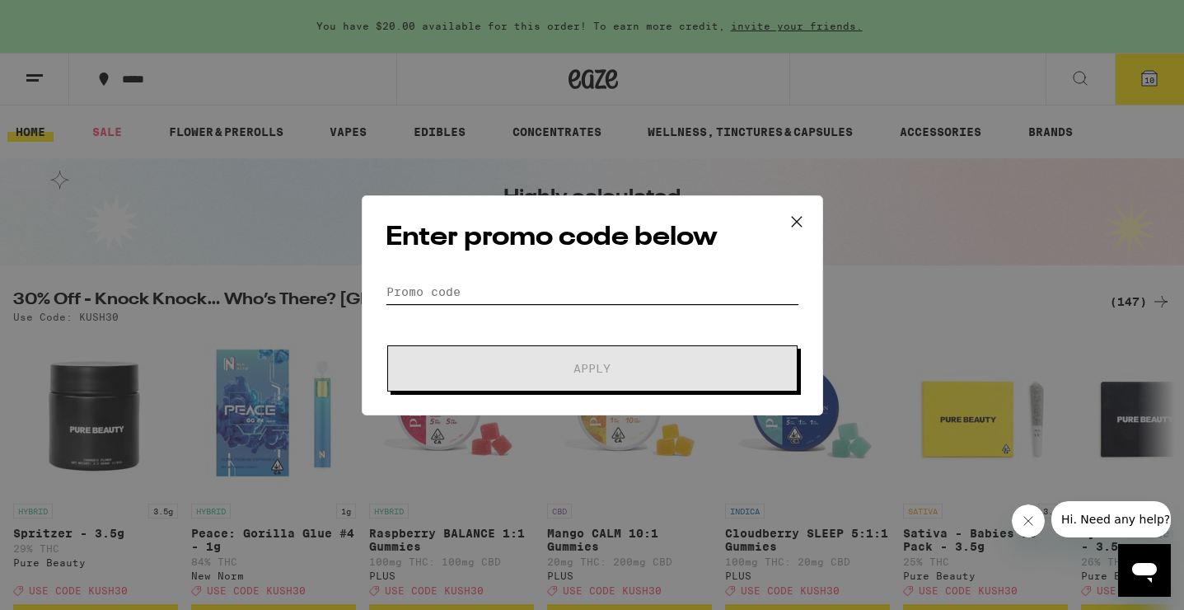
click at [492, 302] on input "Promo Code" at bounding box center [593, 291] width 414 height 25
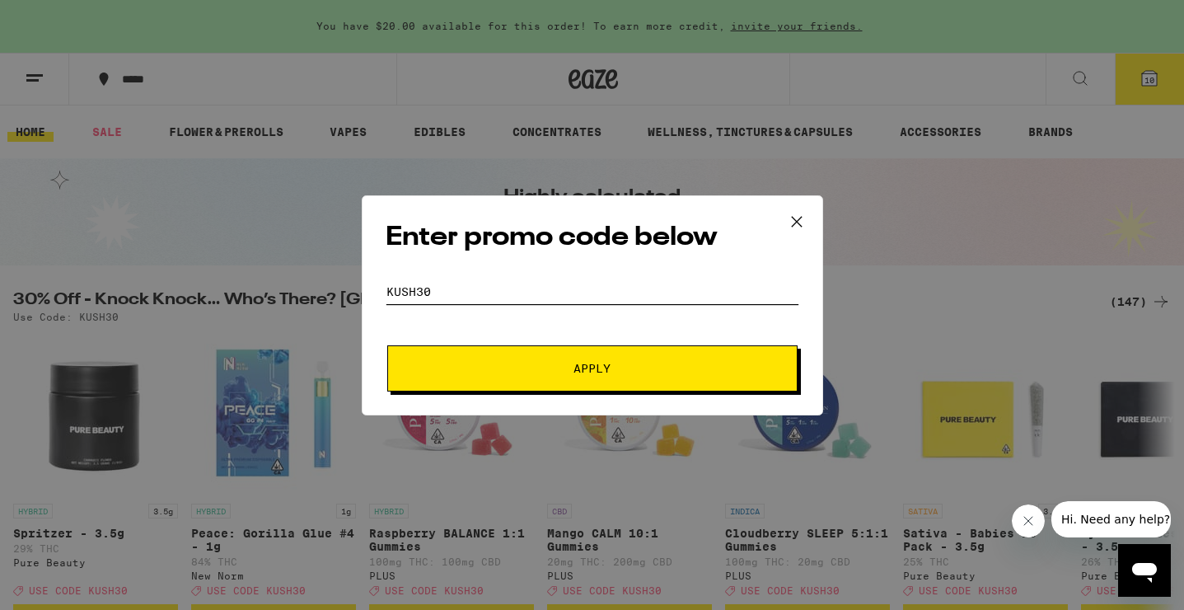
type input "kush30"
click at [387, 345] on button "Apply" at bounding box center [592, 368] width 410 height 46
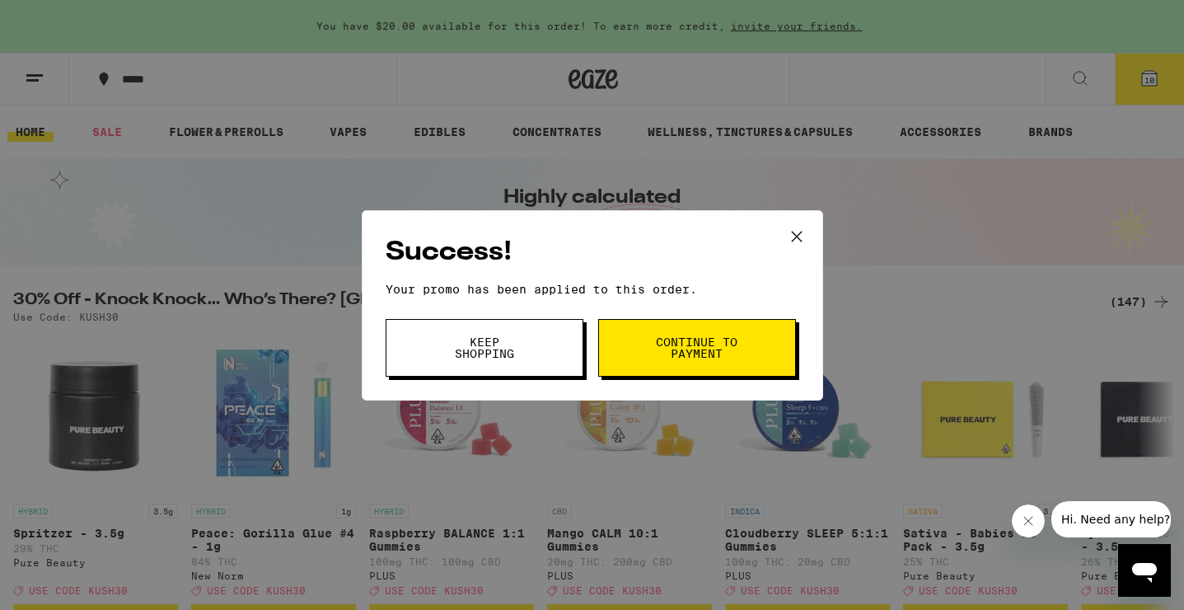
click at [903, 187] on div "Success! Your promo has been applied to this order. Promo Code kush30 Keep Shop…" at bounding box center [592, 305] width 1184 height 610
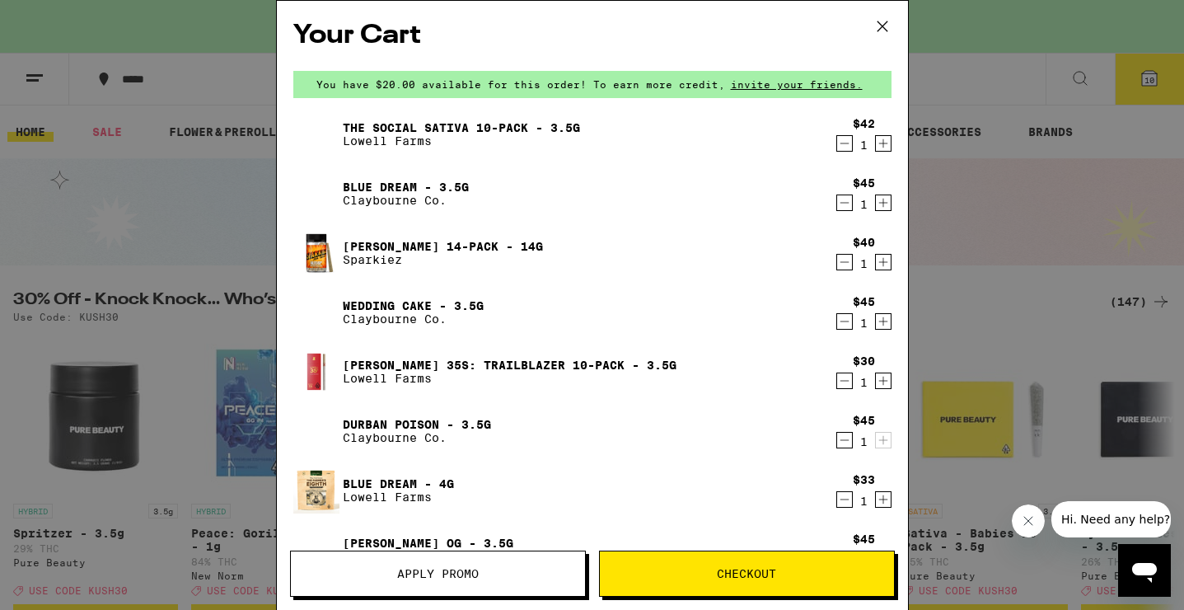
click at [841, 211] on icon "Decrement" at bounding box center [844, 203] width 15 height 20
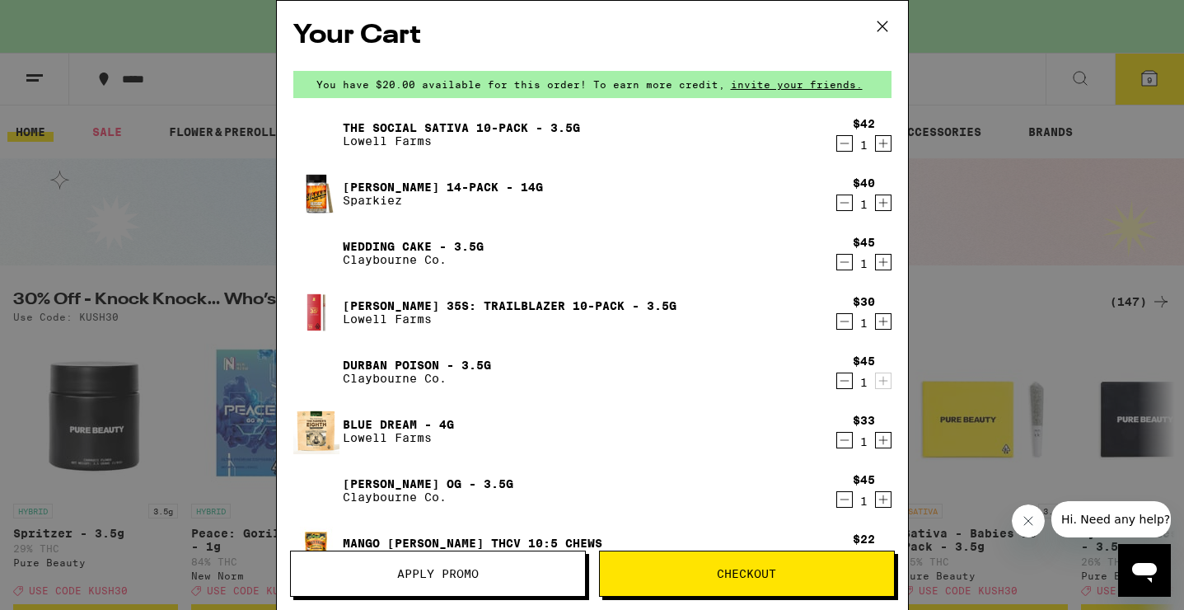
click at [840, 263] on icon "Decrement" at bounding box center [844, 262] width 15 height 20
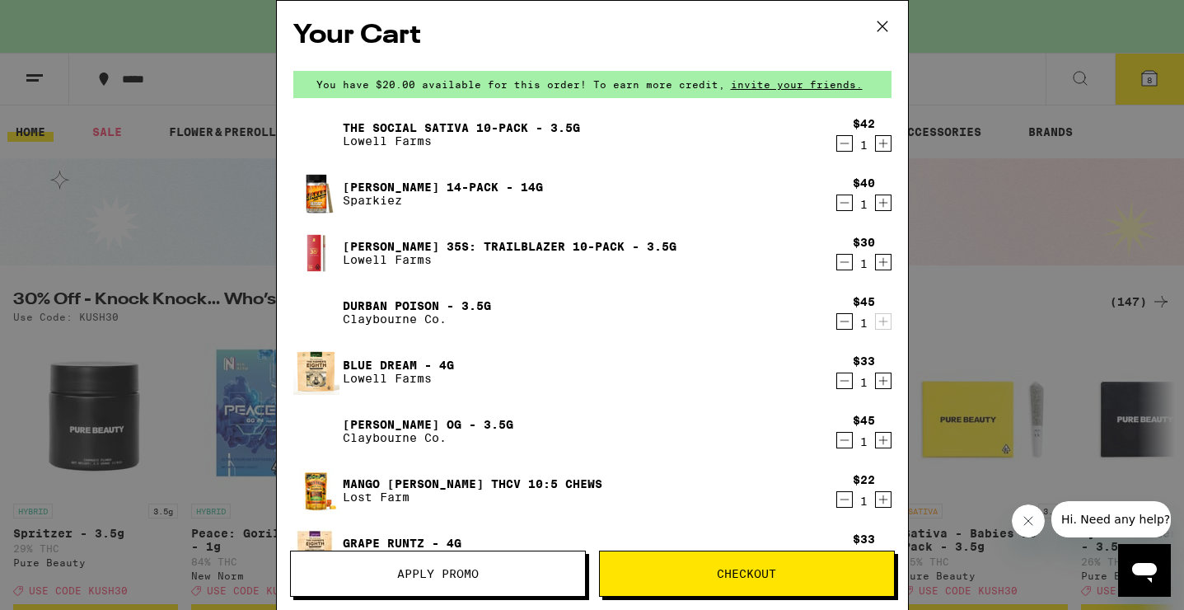
click at [842, 321] on icon "Decrement" at bounding box center [844, 321] width 9 height 0
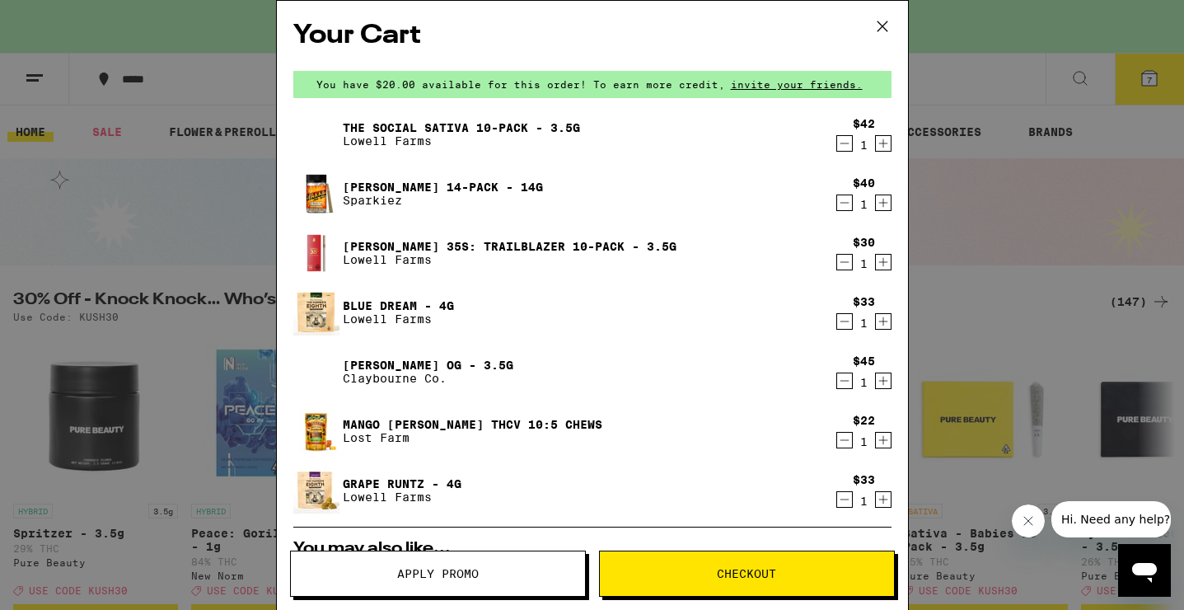
click at [844, 386] on icon "Decrement" at bounding box center [844, 381] width 15 height 20
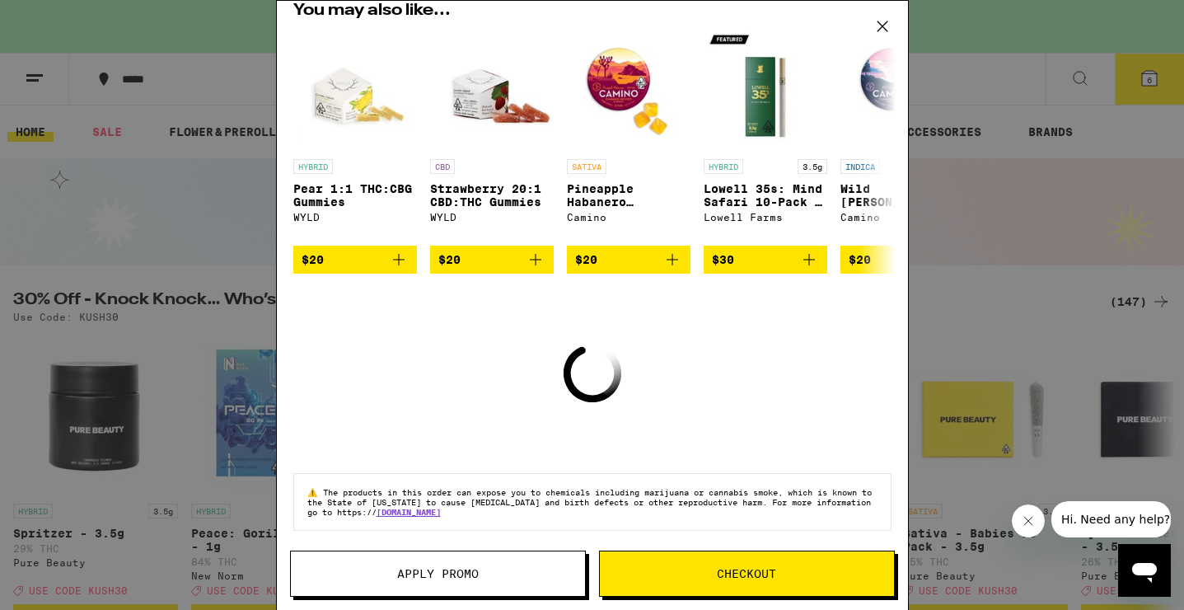
scroll to position [494, 0]
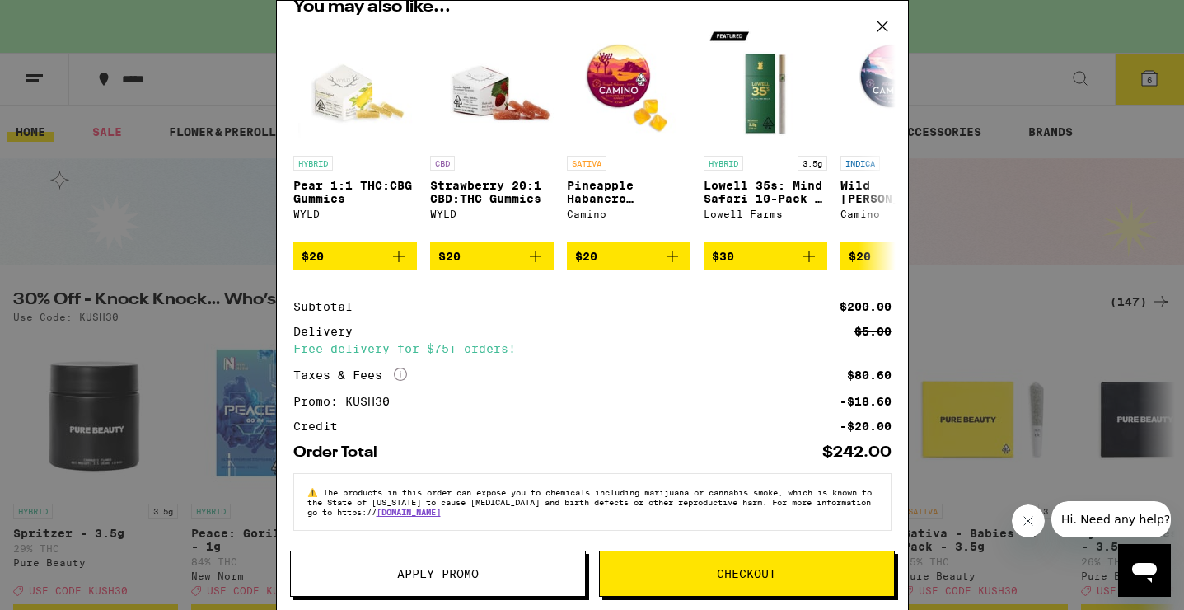
click at [947, 323] on div "Your Cart You have $20.00 available for this order! To earn more credit, invite…" at bounding box center [592, 305] width 1184 height 610
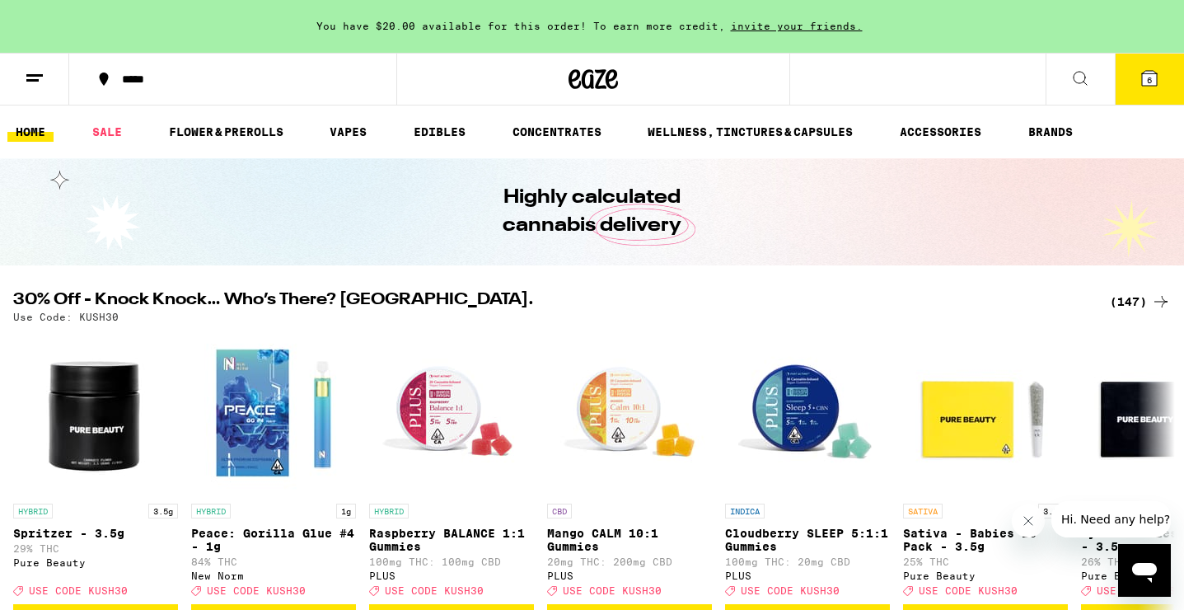
click at [1157, 80] on icon at bounding box center [1150, 78] width 20 height 20
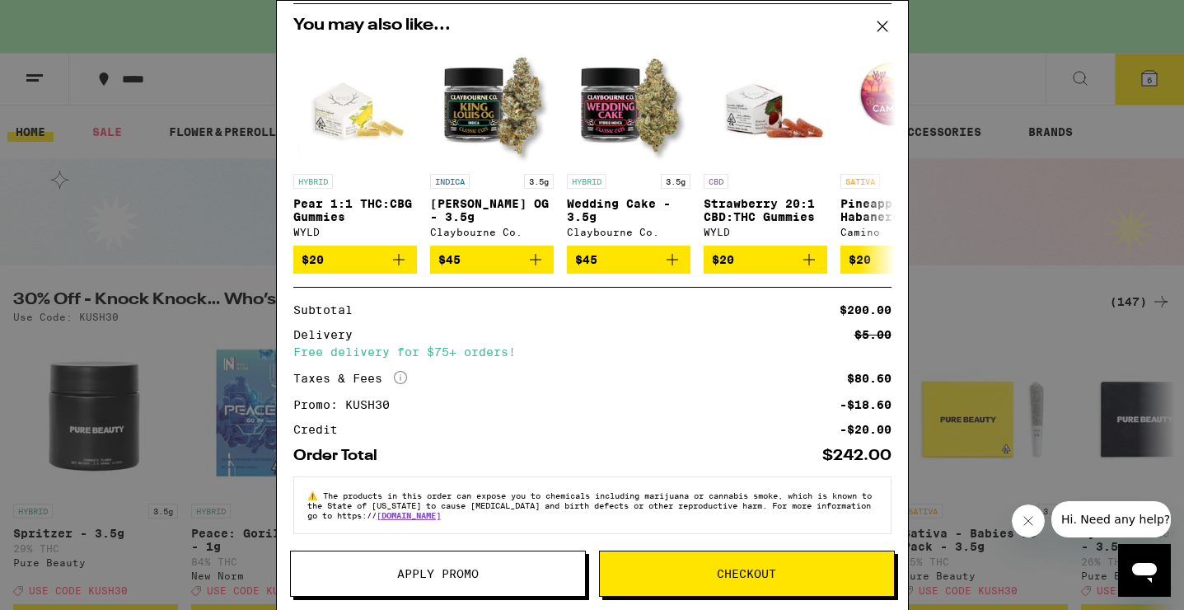
scroll to position [477, 0]
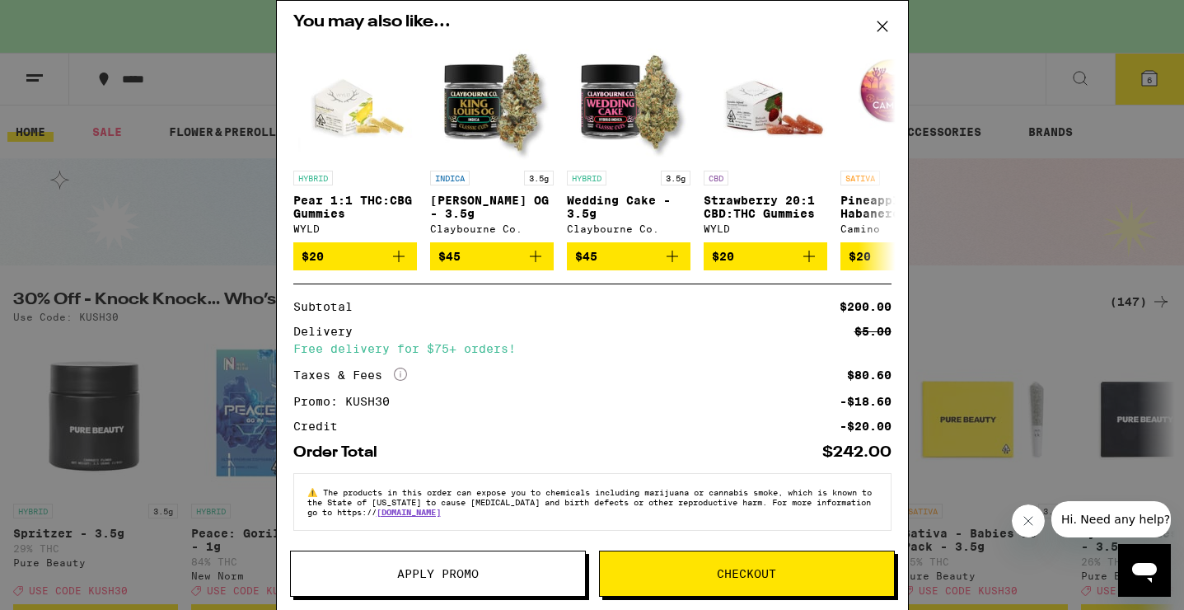
click at [401, 371] on icon "More Info" at bounding box center [400, 373] width 13 height 13
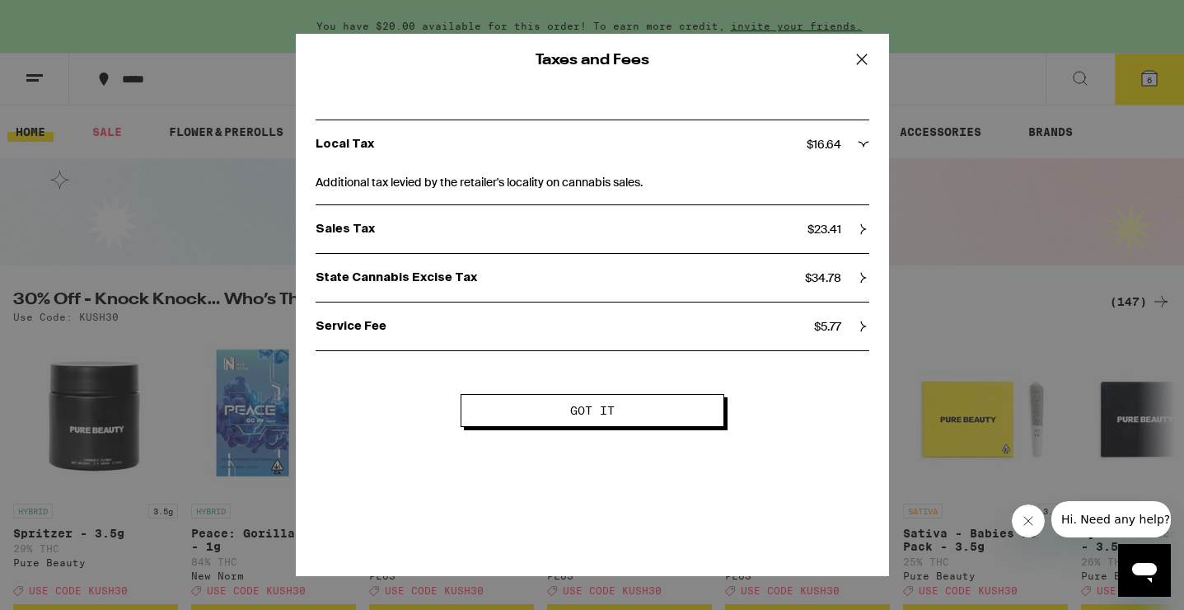
click at [863, 66] on icon at bounding box center [861, 59] width 25 height 25
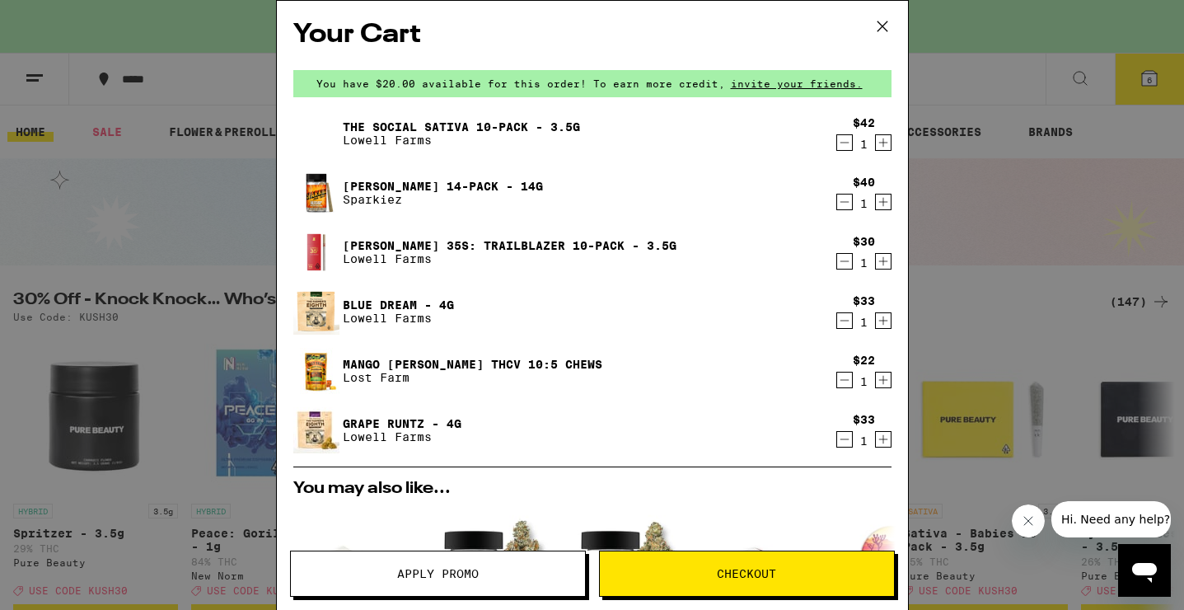
scroll to position [0, 0]
click at [841, 444] on icon "Decrement" at bounding box center [844, 440] width 15 height 20
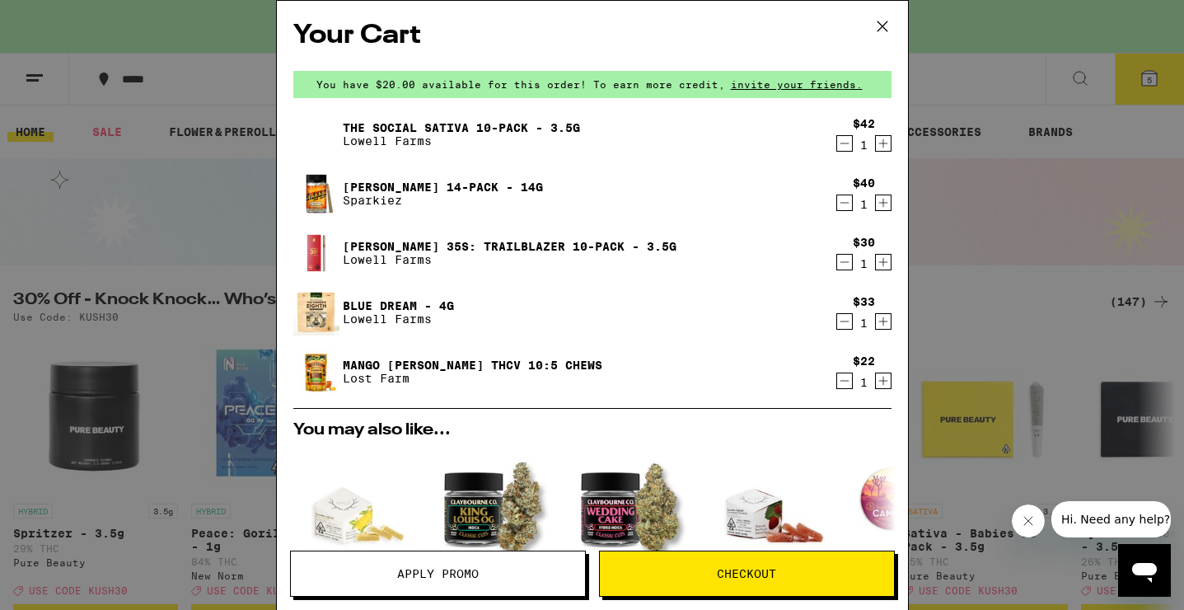
click at [839, 316] on icon "Decrement" at bounding box center [844, 321] width 15 height 20
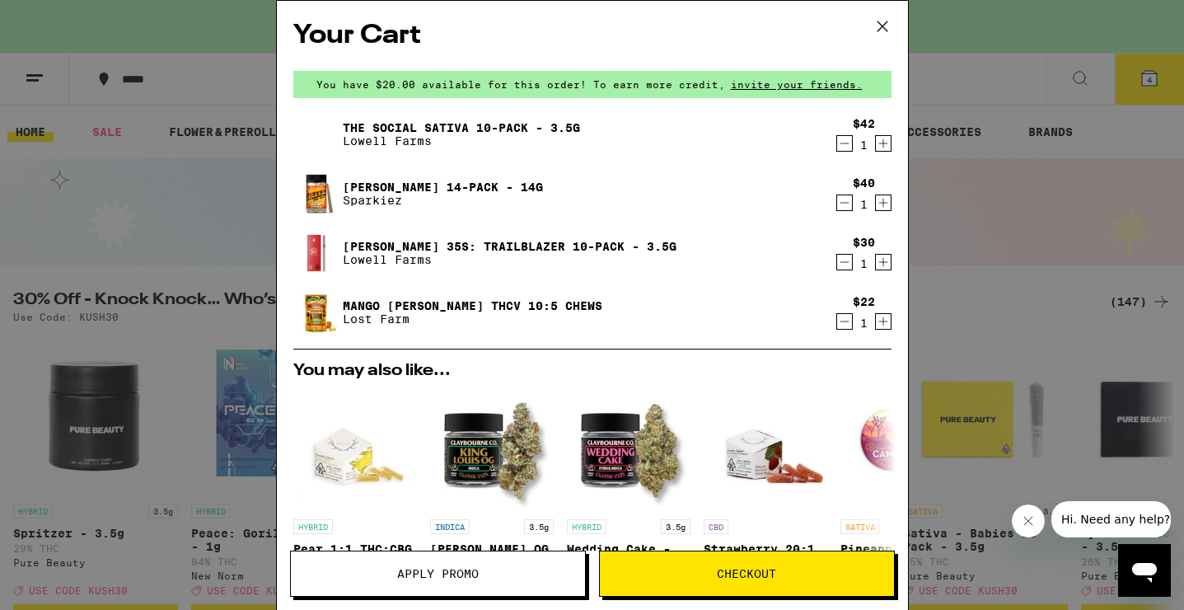
click at [943, 297] on div "Your Cart You have $20.00 available for this order! To earn more credit, invite…" at bounding box center [592, 305] width 1184 height 610
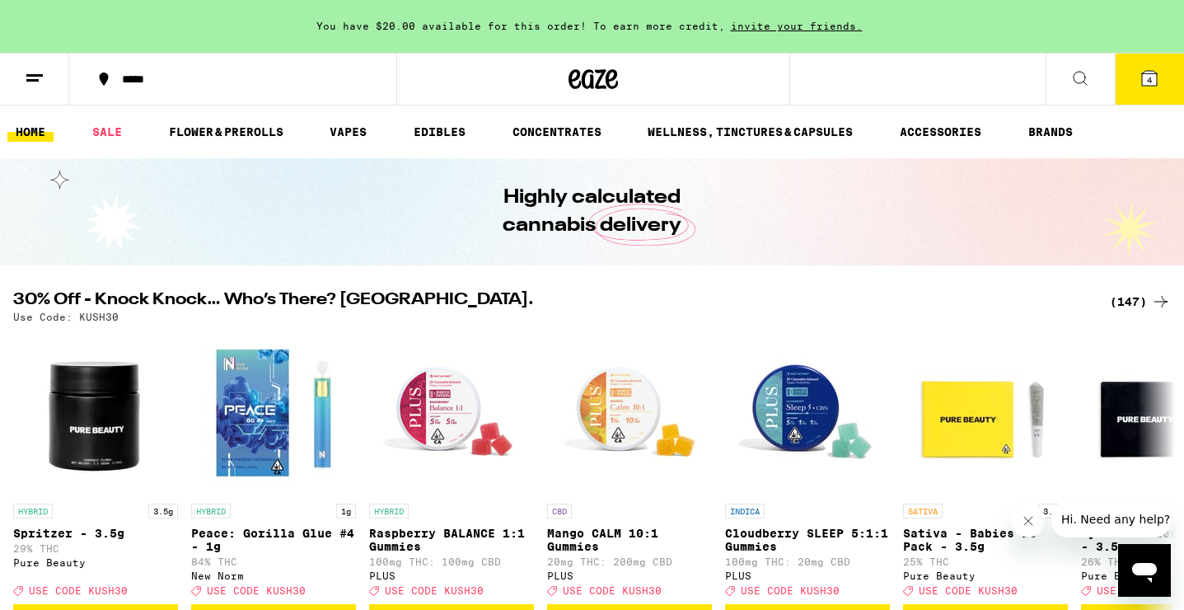
click at [1088, 84] on icon at bounding box center [1080, 78] width 20 height 20
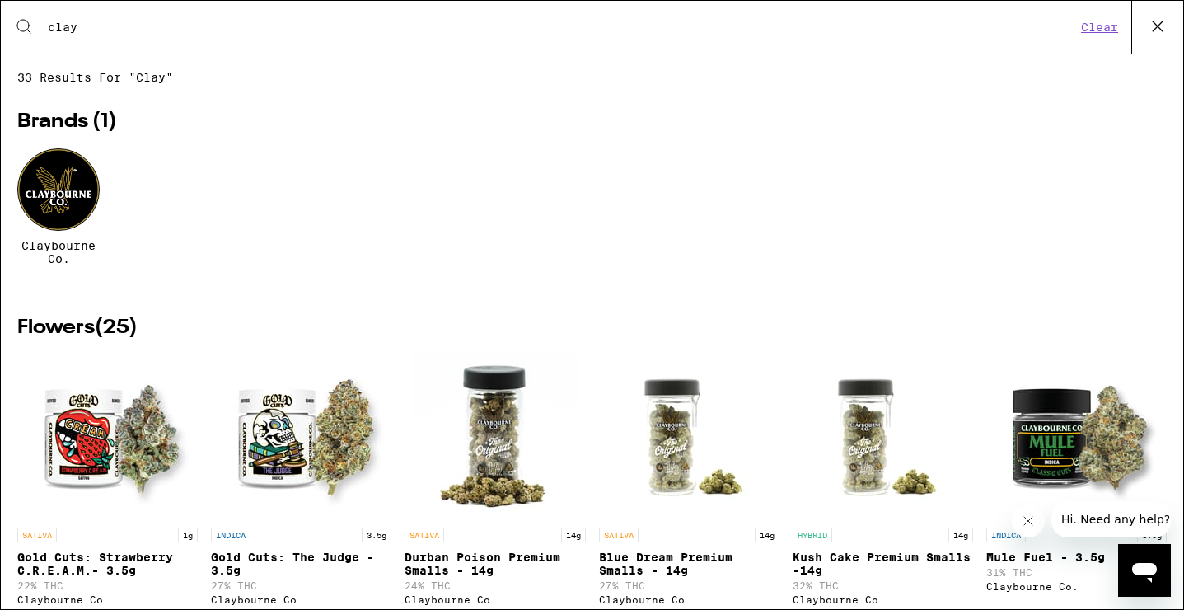
type input "clay"
click at [1145, 29] on icon at bounding box center [1157, 26] width 25 height 25
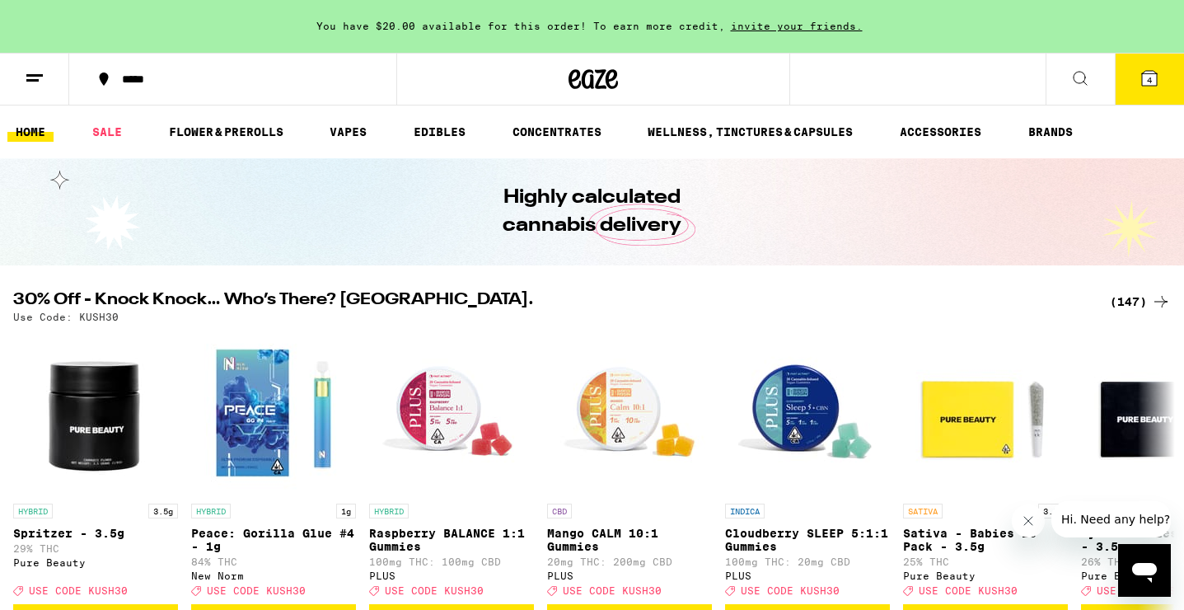
click at [1159, 63] on button "4" at bounding box center [1149, 79] width 69 height 51
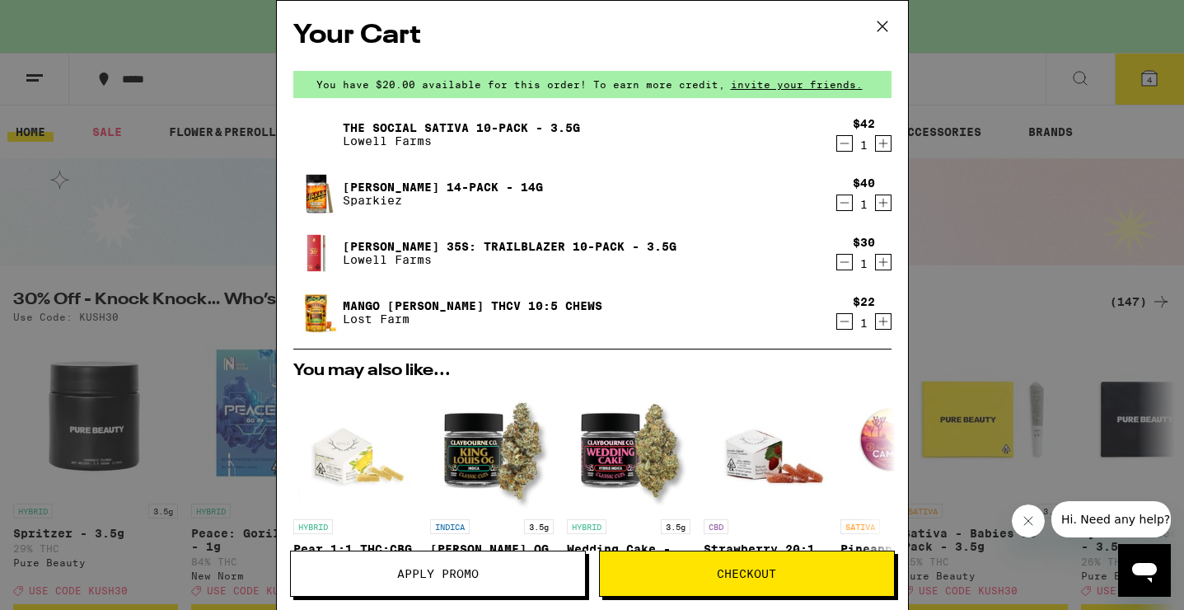
click at [842, 264] on icon "Decrement" at bounding box center [844, 262] width 15 height 20
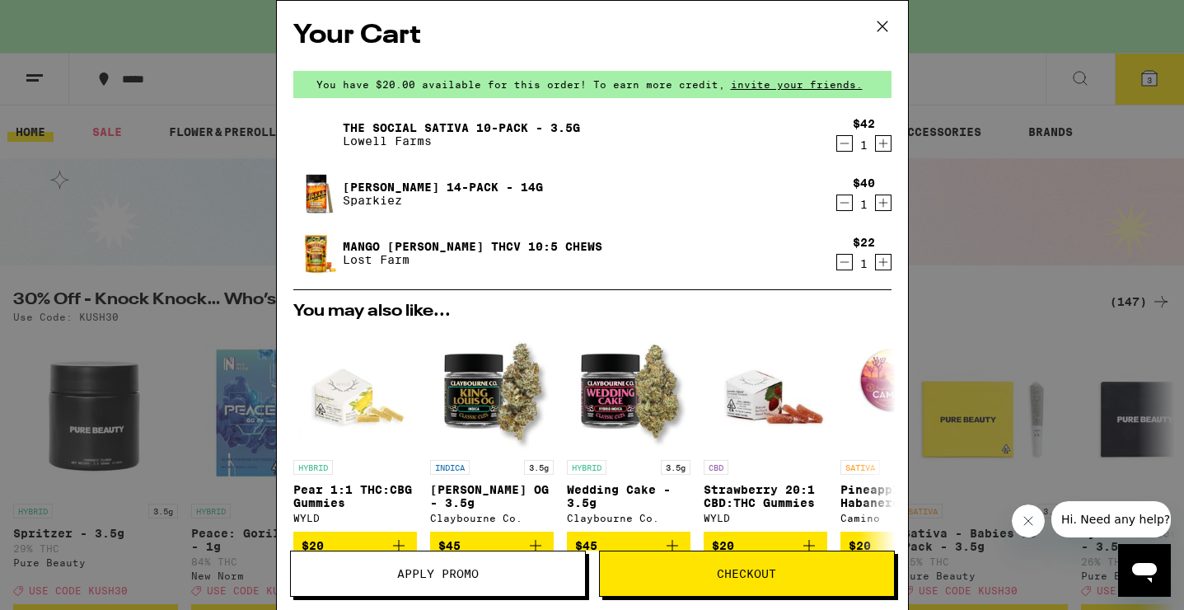
click at [948, 295] on div "Your Cart You have $20.00 available for this order! To earn more credit, invite…" at bounding box center [592, 305] width 1184 height 610
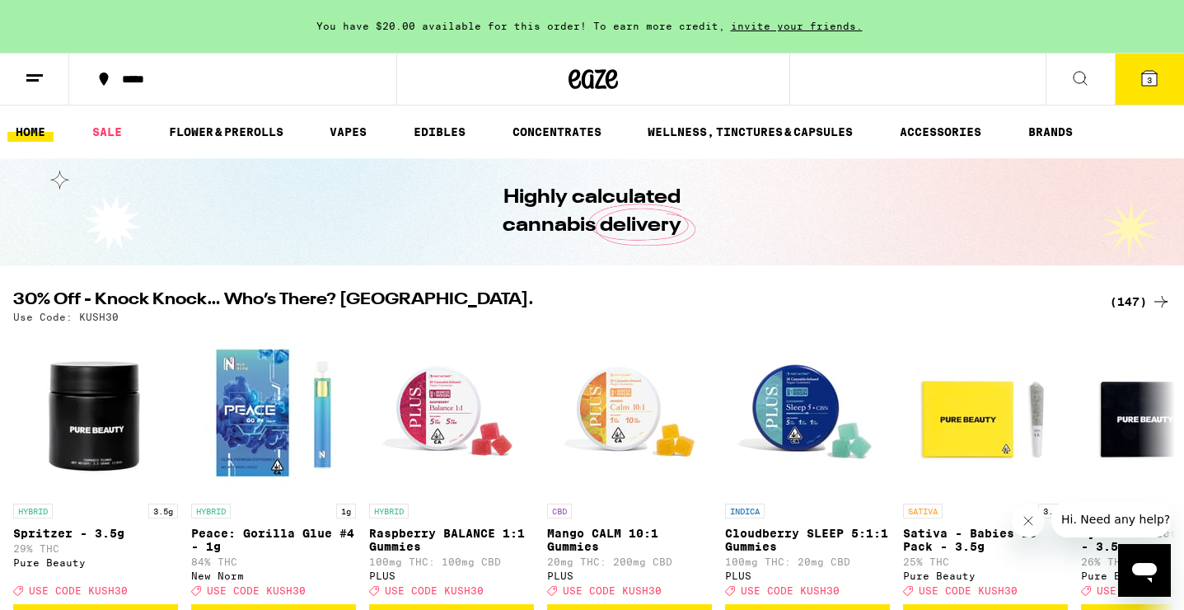
click at [1077, 75] on icon at bounding box center [1080, 78] width 20 height 20
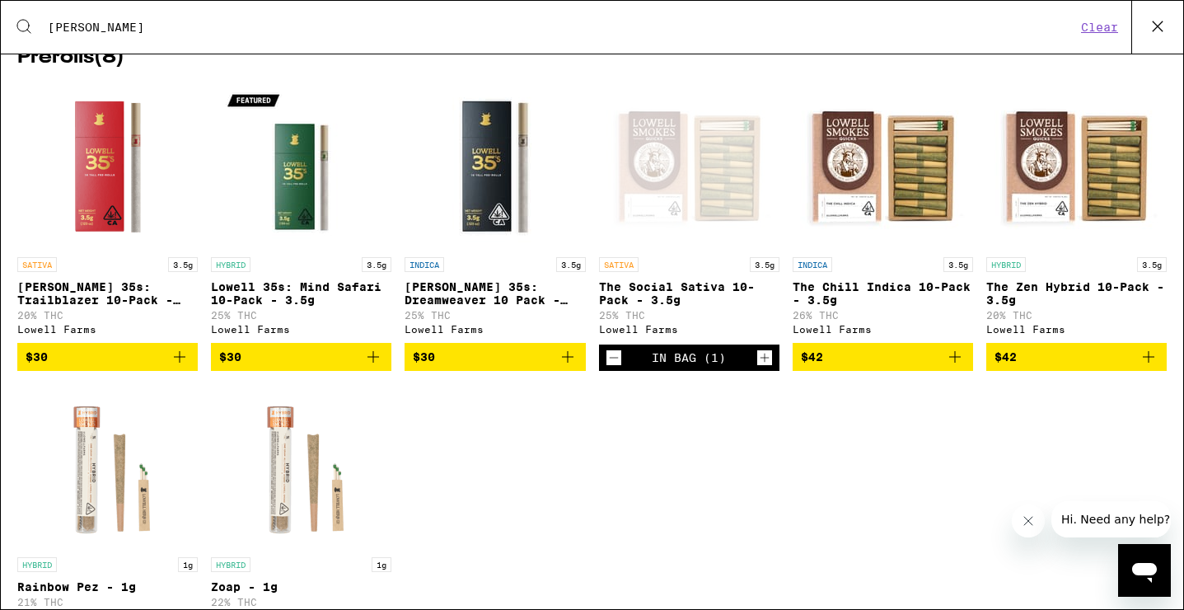
scroll to position [924, 0]
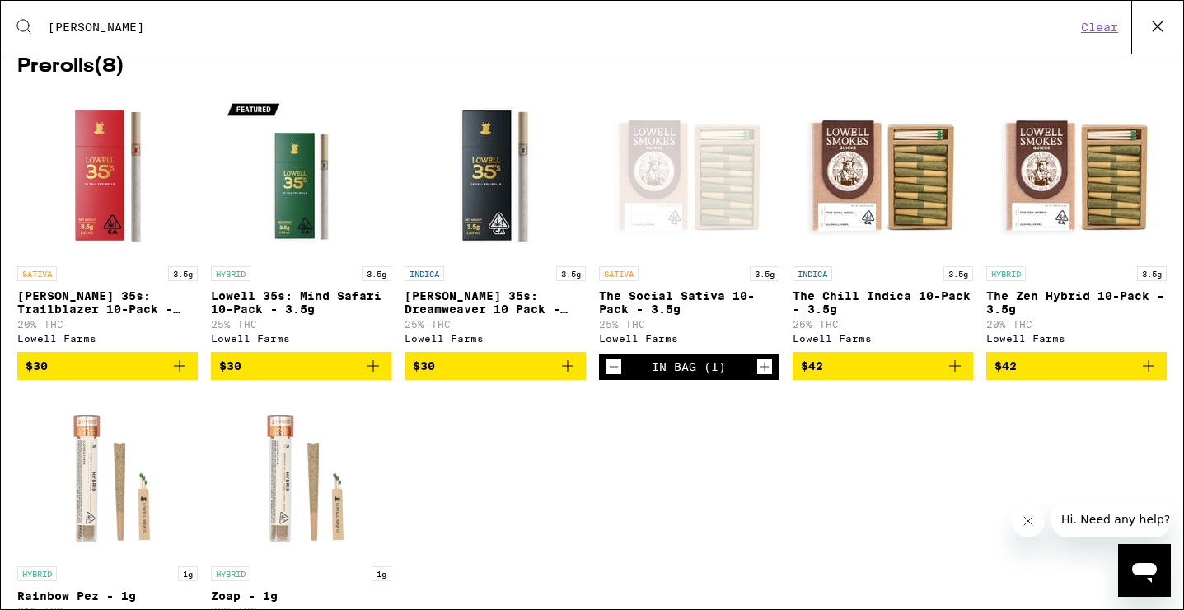
type input "[PERSON_NAME]"
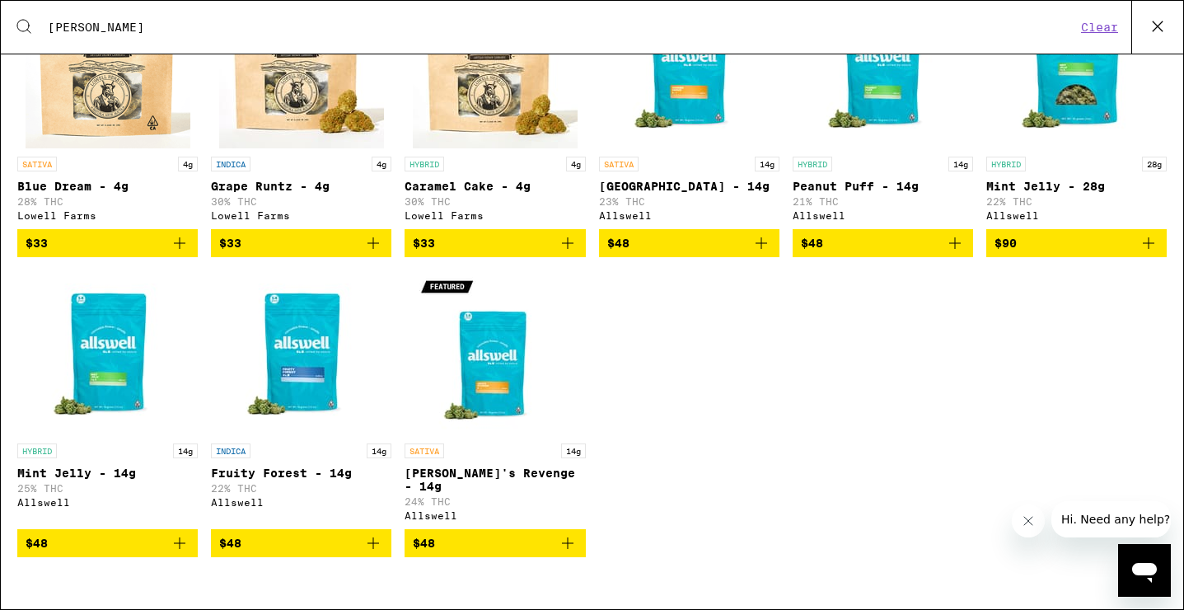
scroll to position [0, 0]
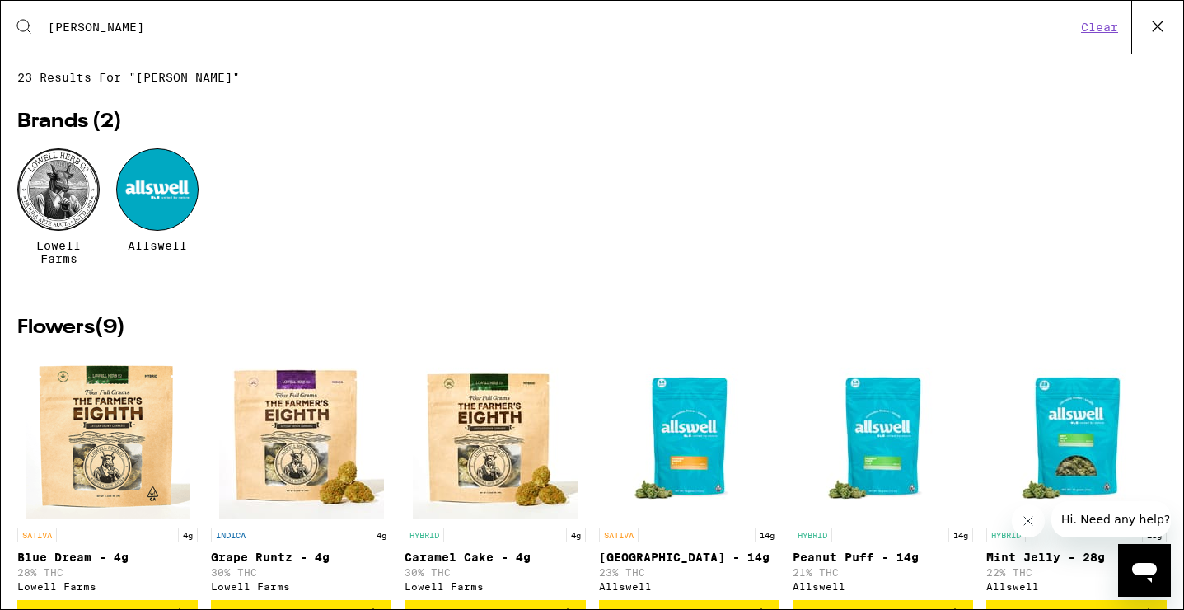
click at [1166, 29] on icon at bounding box center [1157, 26] width 25 height 25
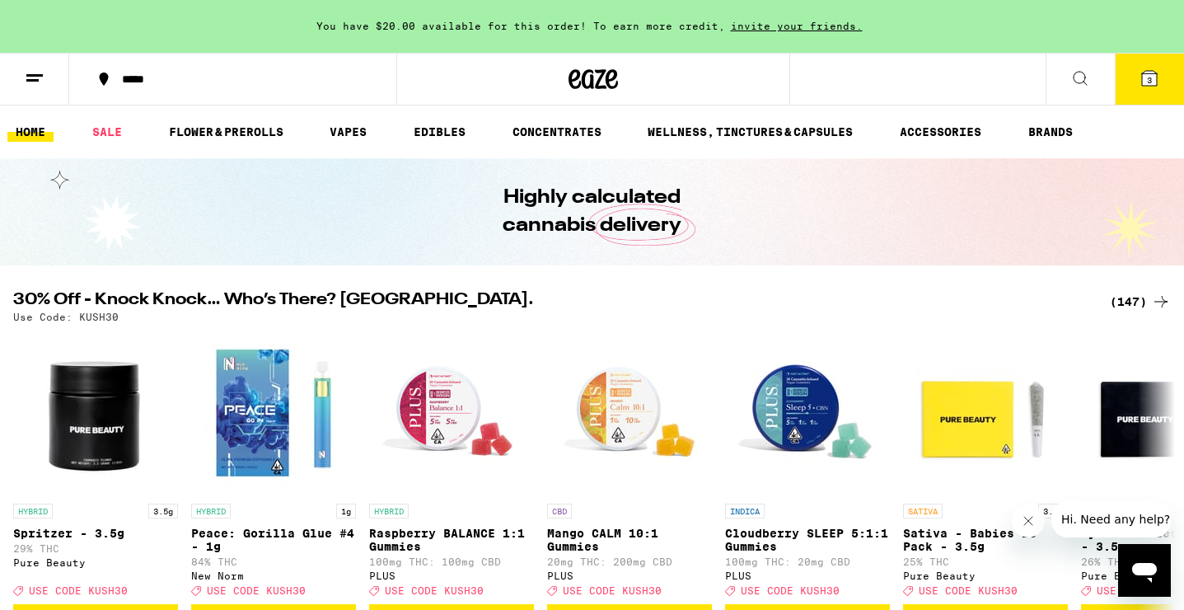
click at [1139, 101] on button "3" at bounding box center [1149, 79] width 69 height 51
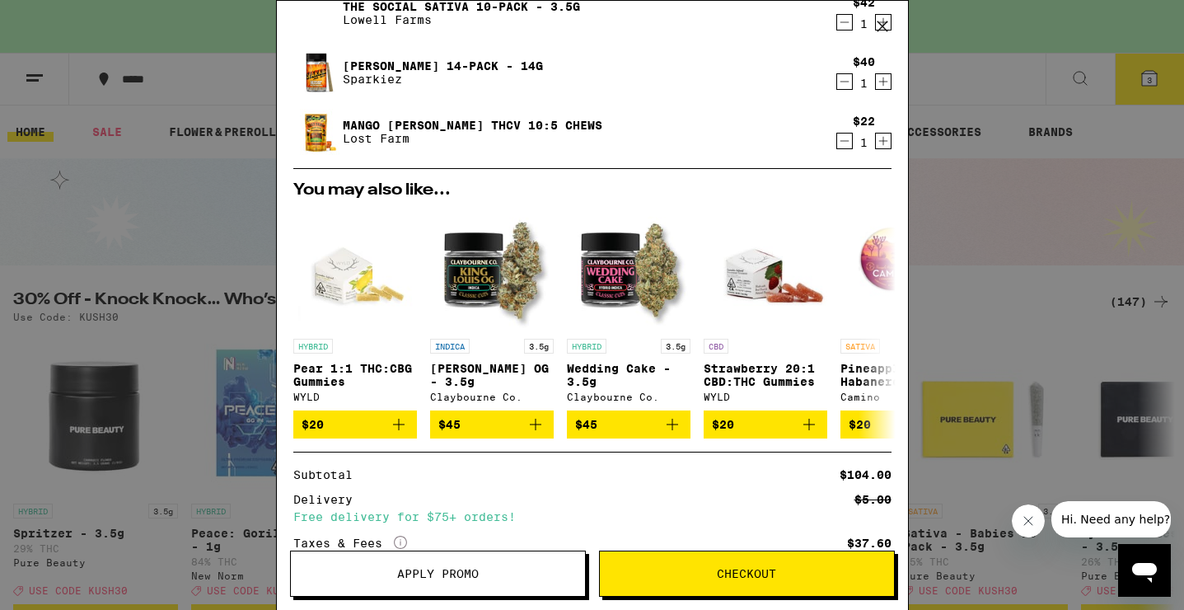
scroll to position [299, 0]
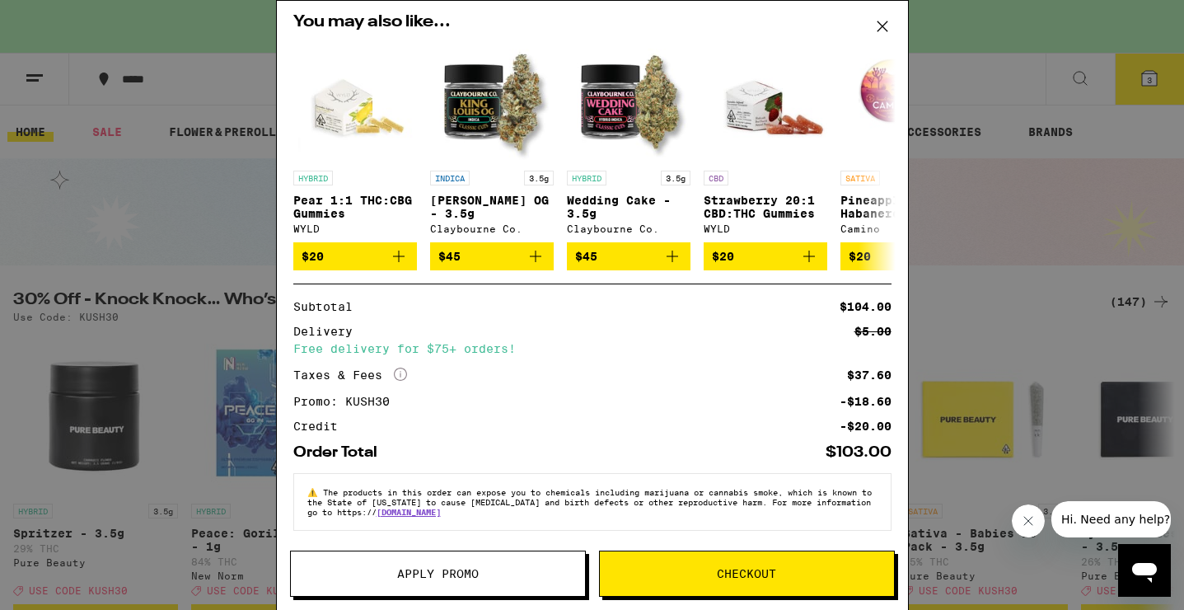
click at [683, 571] on span "Checkout" at bounding box center [747, 574] width 294 height 12
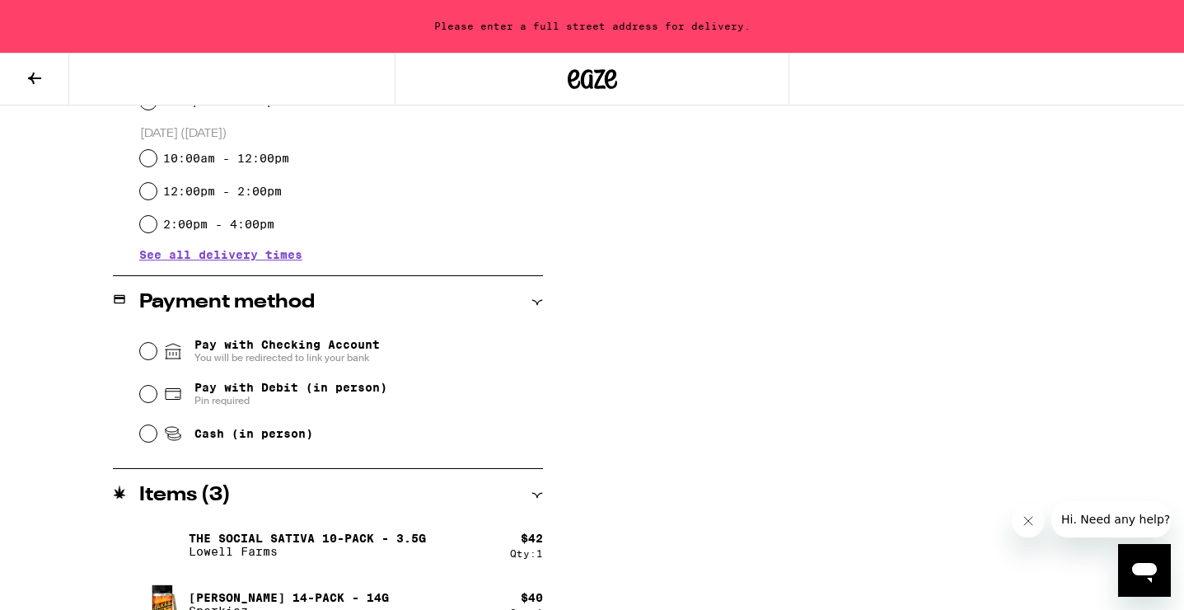
scroll to position [631, 0]
